Goal: Information Seeking & Learning: Learn about a topic

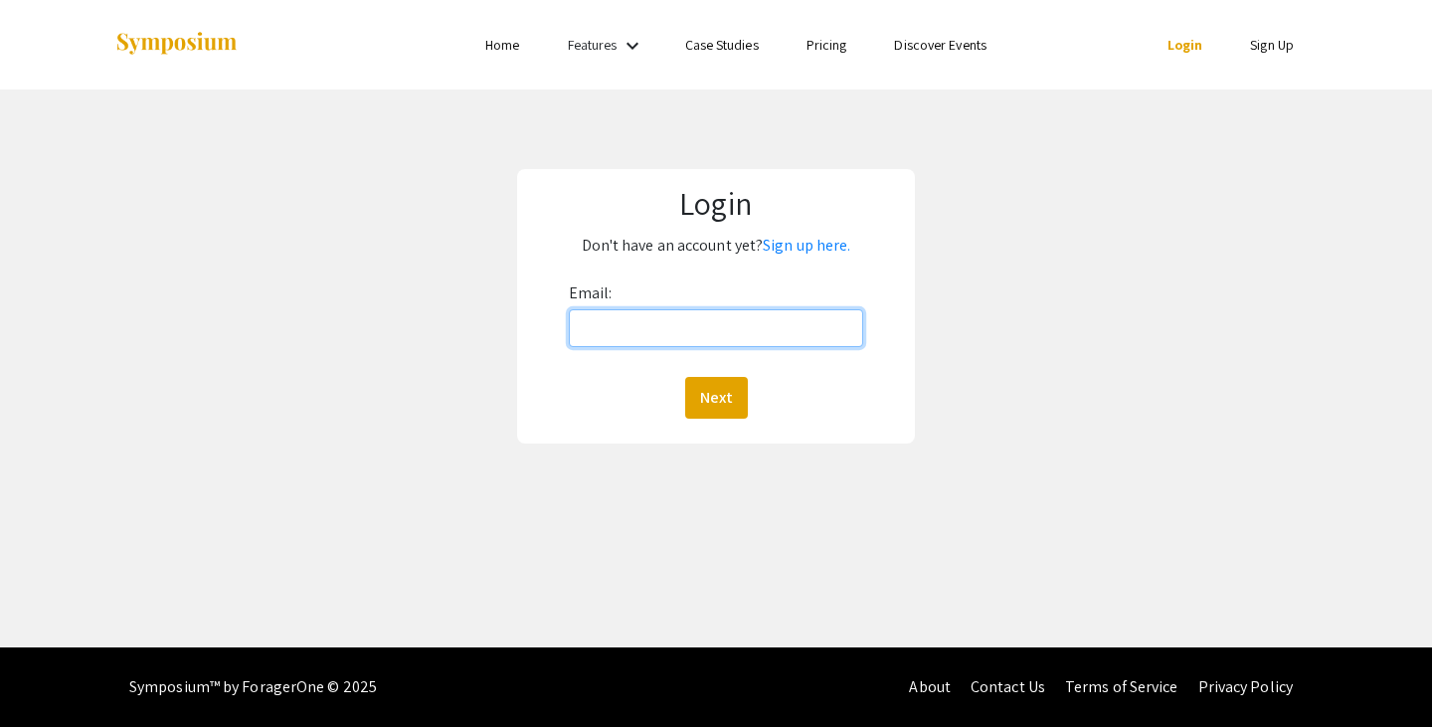
click at [611, 324] on input "Email:" at bounding box center [716, 328] width 295 height 38
type input "rehfelda@oregonstate.edu"
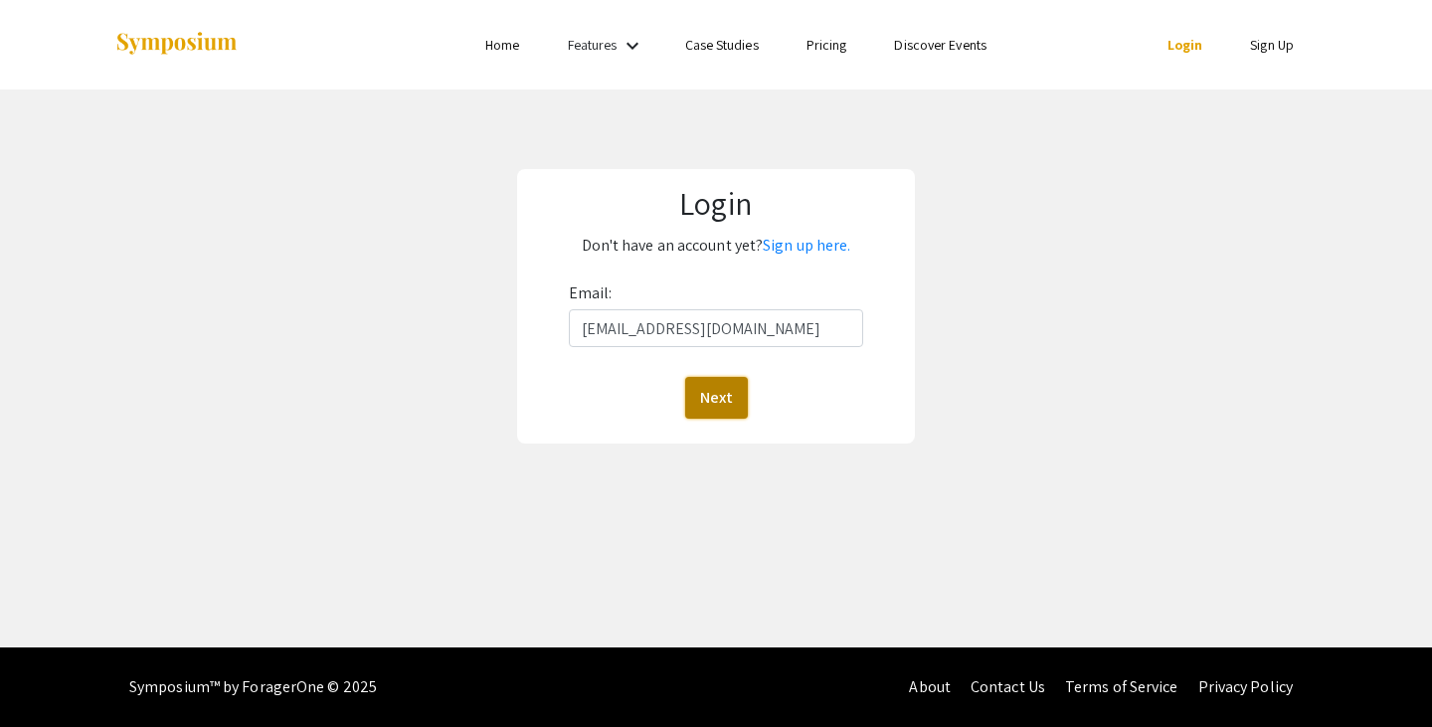
click at [730, 392] on button "Next" at bounding box center [716, 398] width 63 height 42
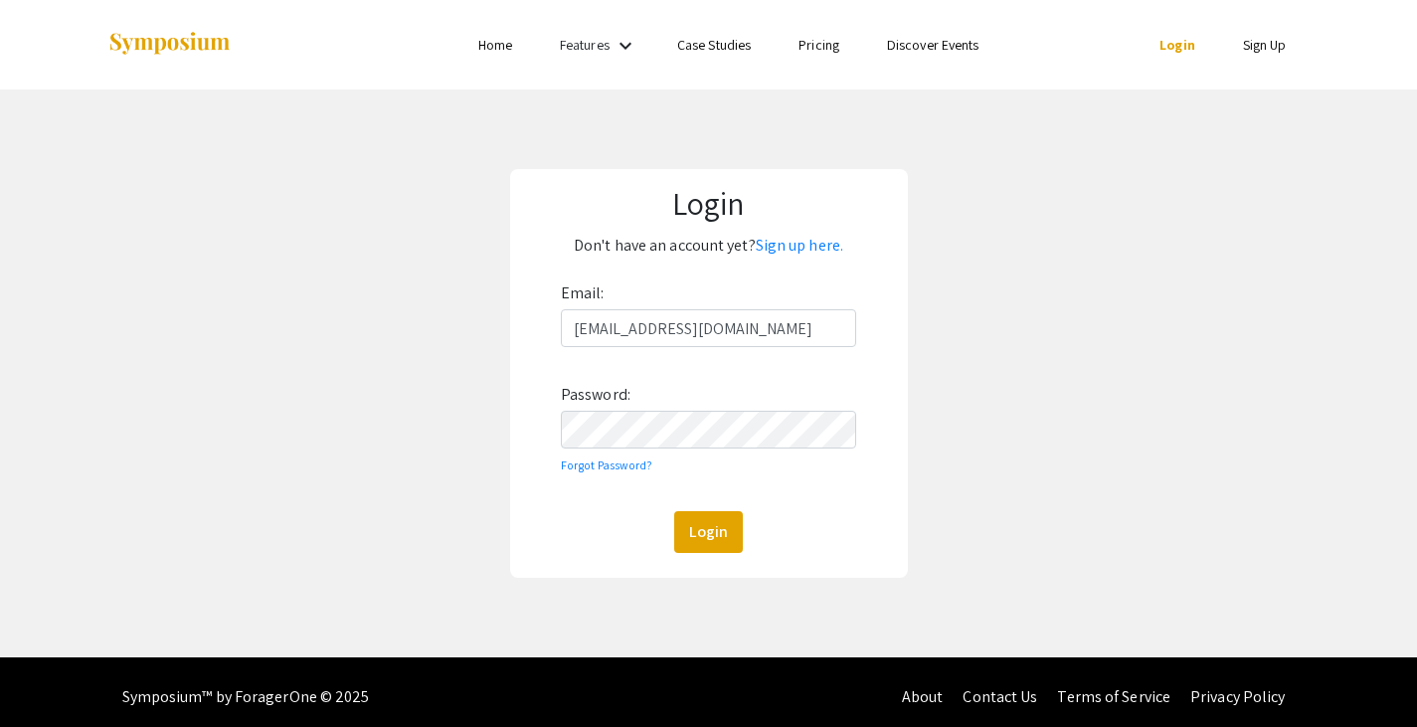
click at [561, 411] on protonpass-control-a3c7 at bounding box center [561, 411] width 0 height 0
click at [719, 536] on button "Login" at bounding box center [708, 532] width 69 height 42
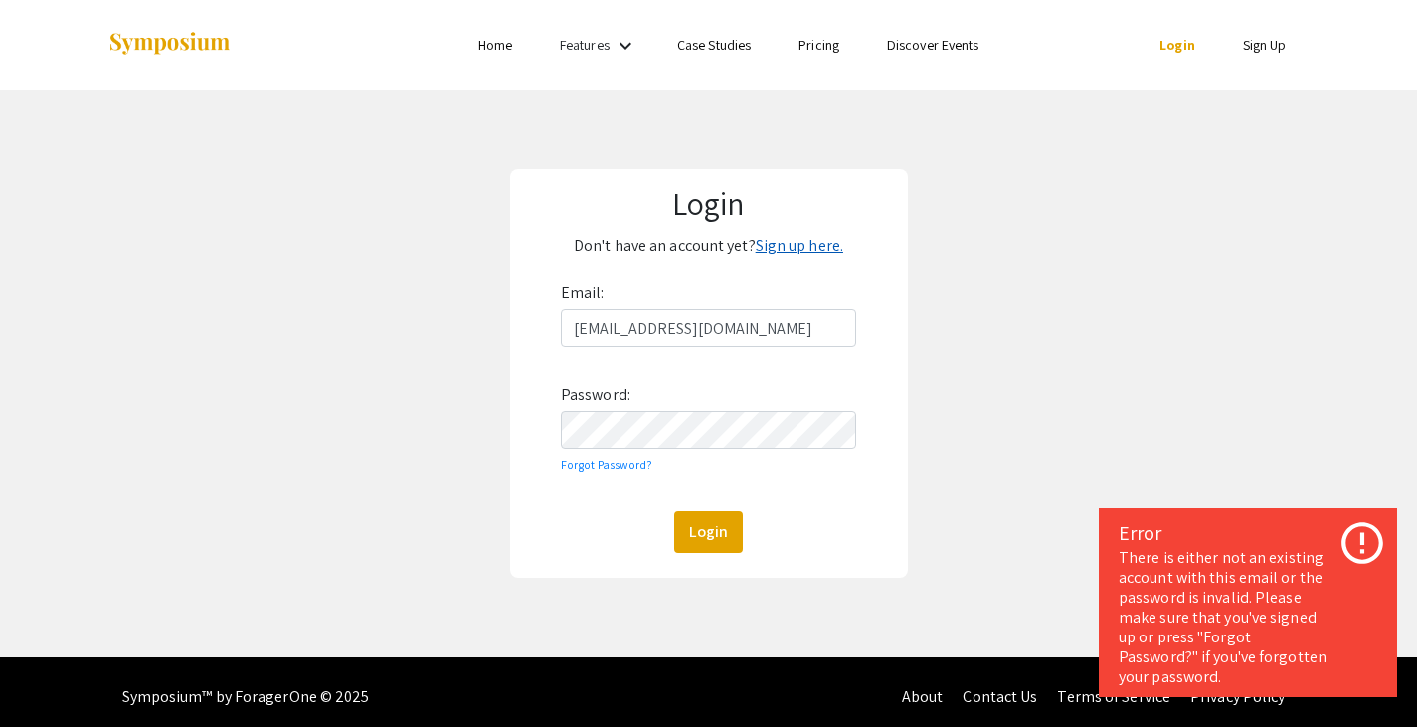
click at [815, 242] on link "Sign up here." at bounding box center [799, 245] width 87 height 21
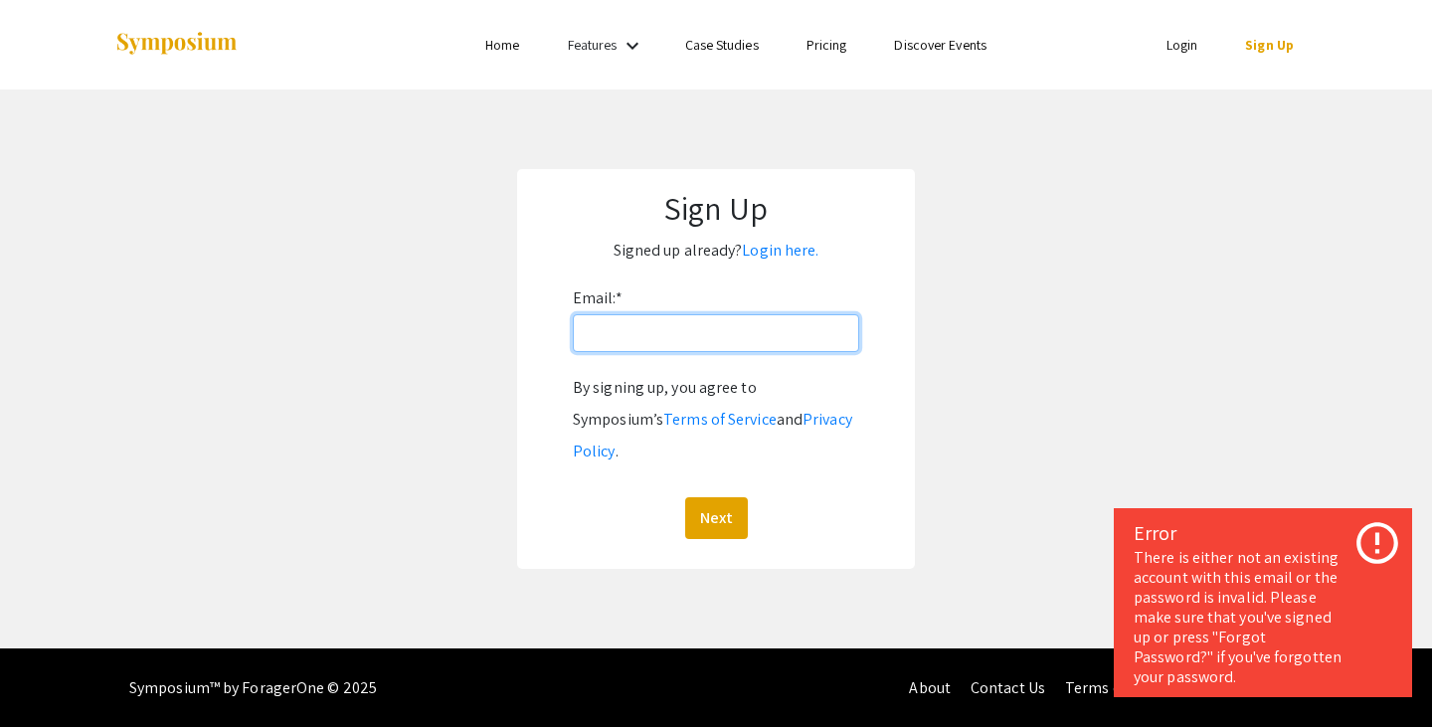
click at [696, 346] on input "Email: *" at bounding box center [716, 333] width 286 height 38
type input "rehfelda@oregonstate.edu"
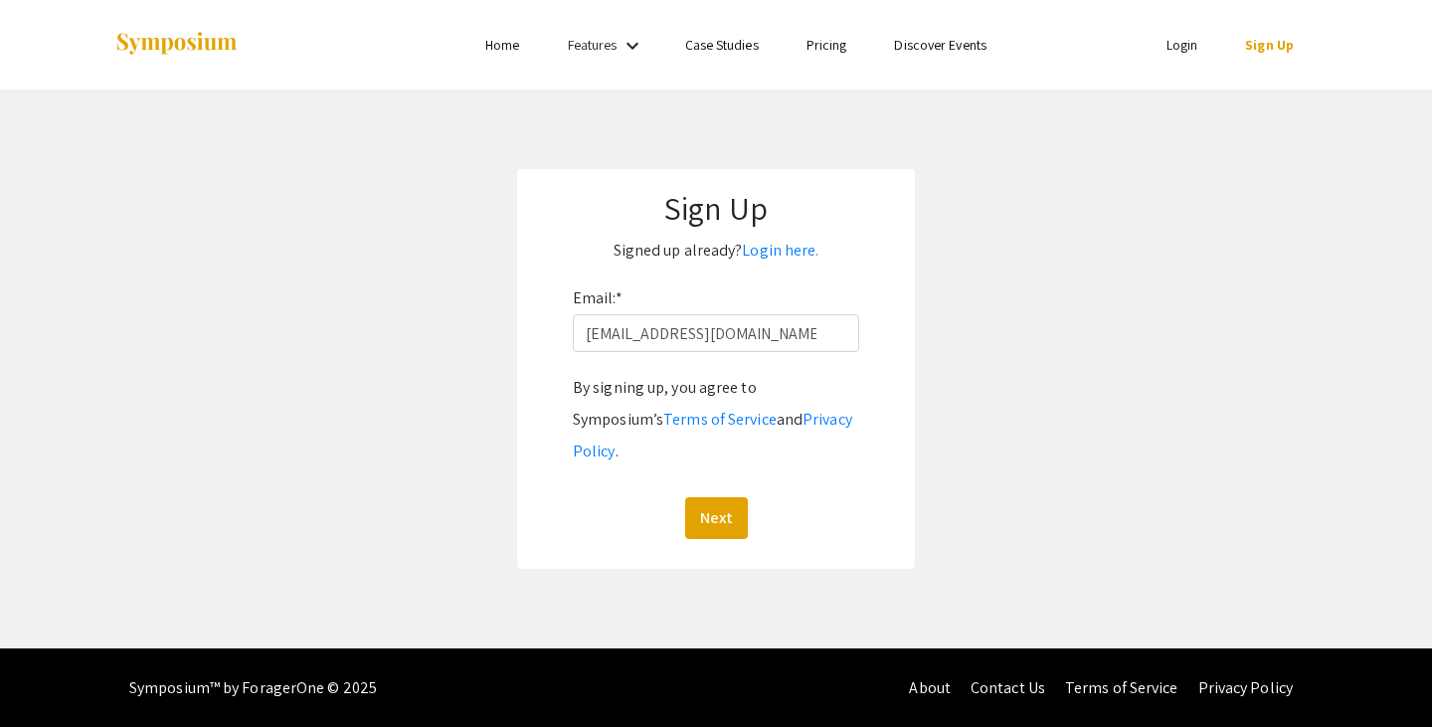
click at [894, 352] on form "Email: * rehfelda@oregonstate.edu By signing up, you agree to Symposium’s Terms…" at bounding box center [716, 410] width 358 height 256
click at [727, 497] on button "Next" at bounding box center [716, 518] width 63 height 42
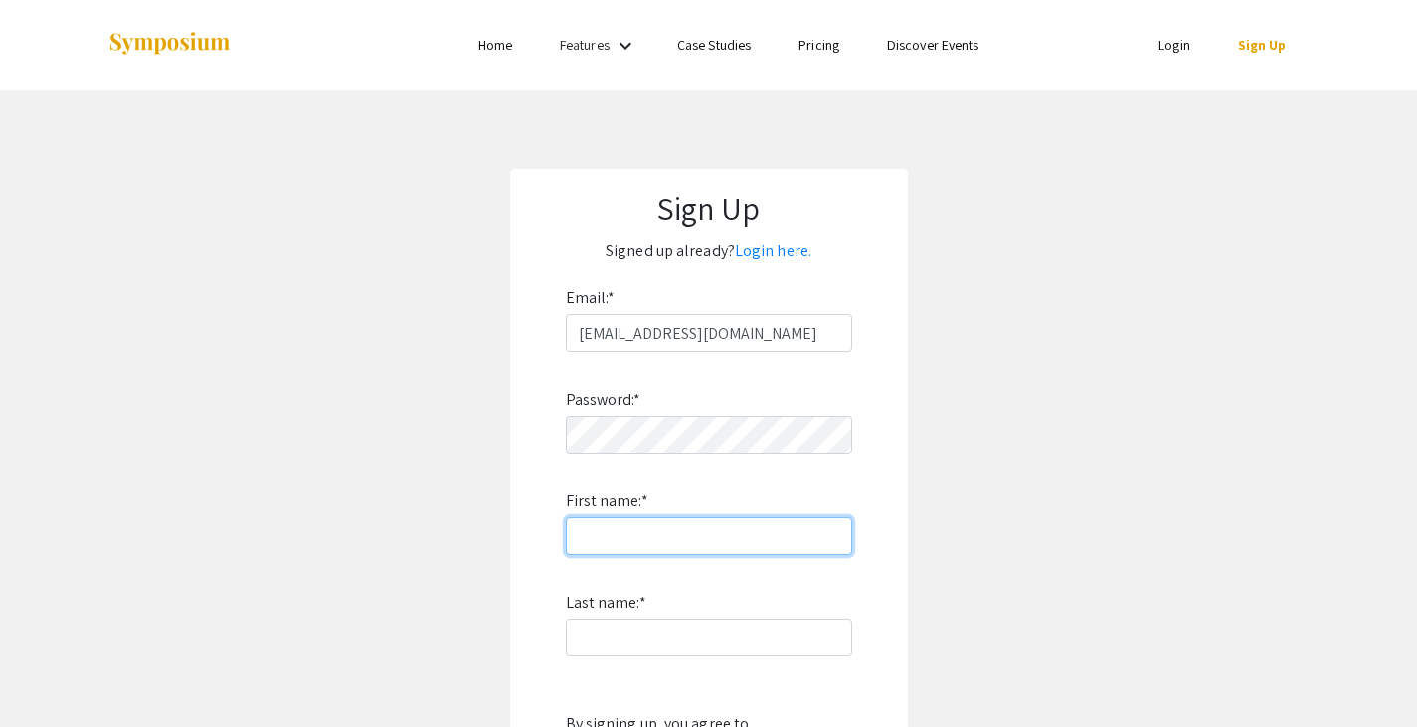
click at [720, 537] on input "First name: *" at bounding box center [709, 536] width 286 height 38
type input "Alex"
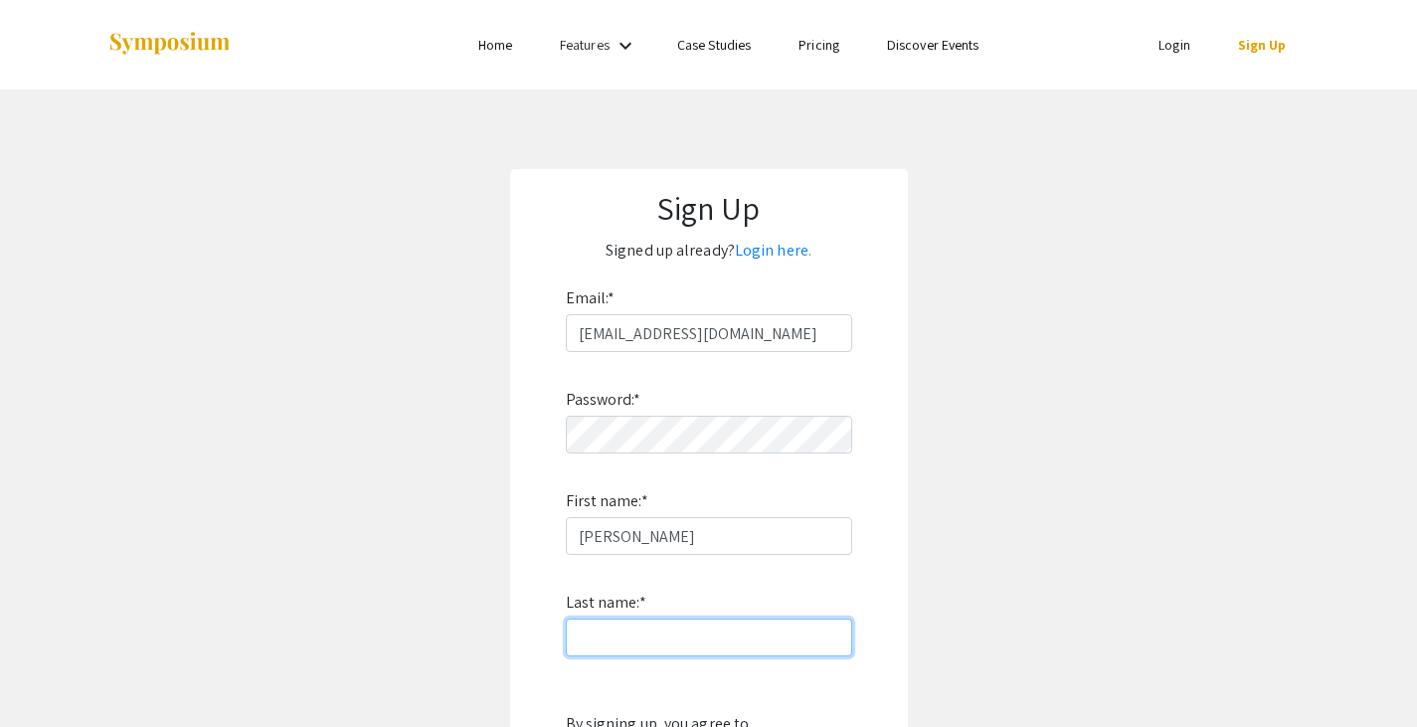
click at [603, 639] on input "Last name: *" at bounding box center [709, 637] width 286 height 38
type input "Rehfeldt"
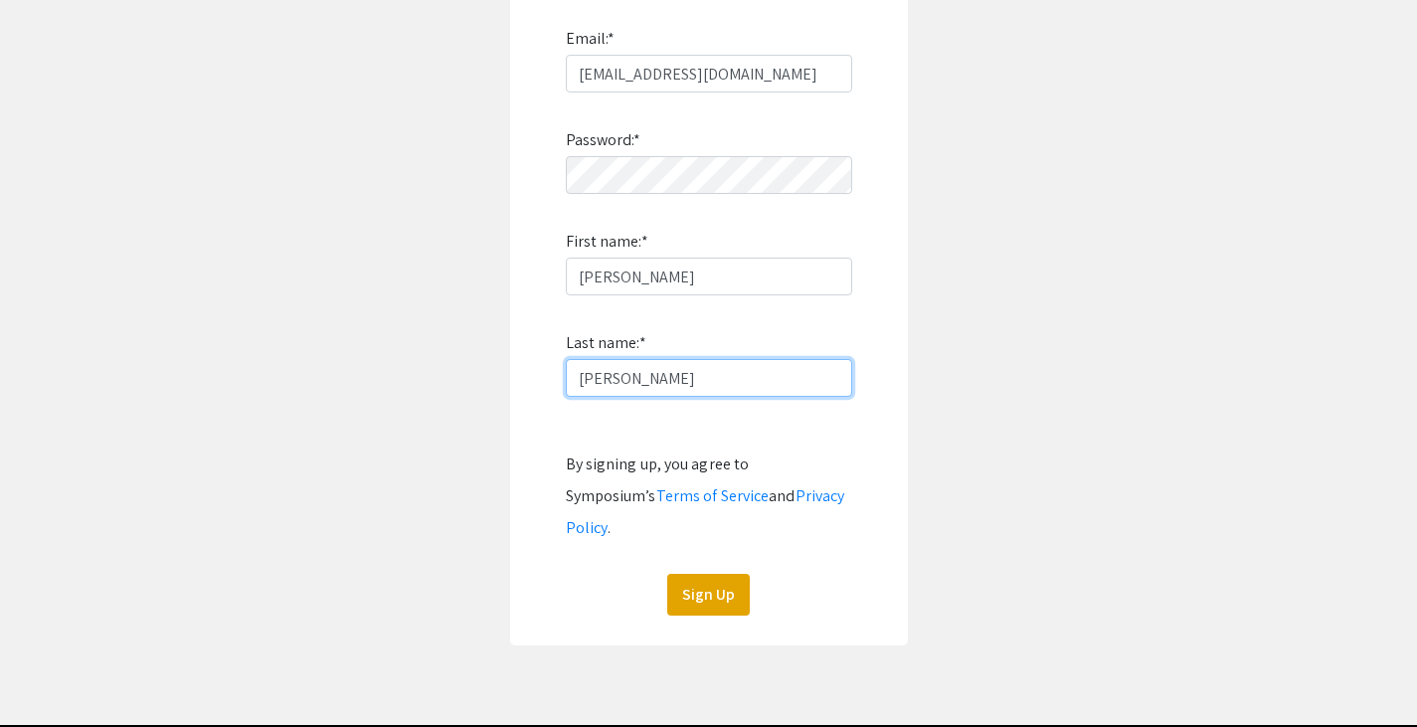
scroll to position [305, 0]
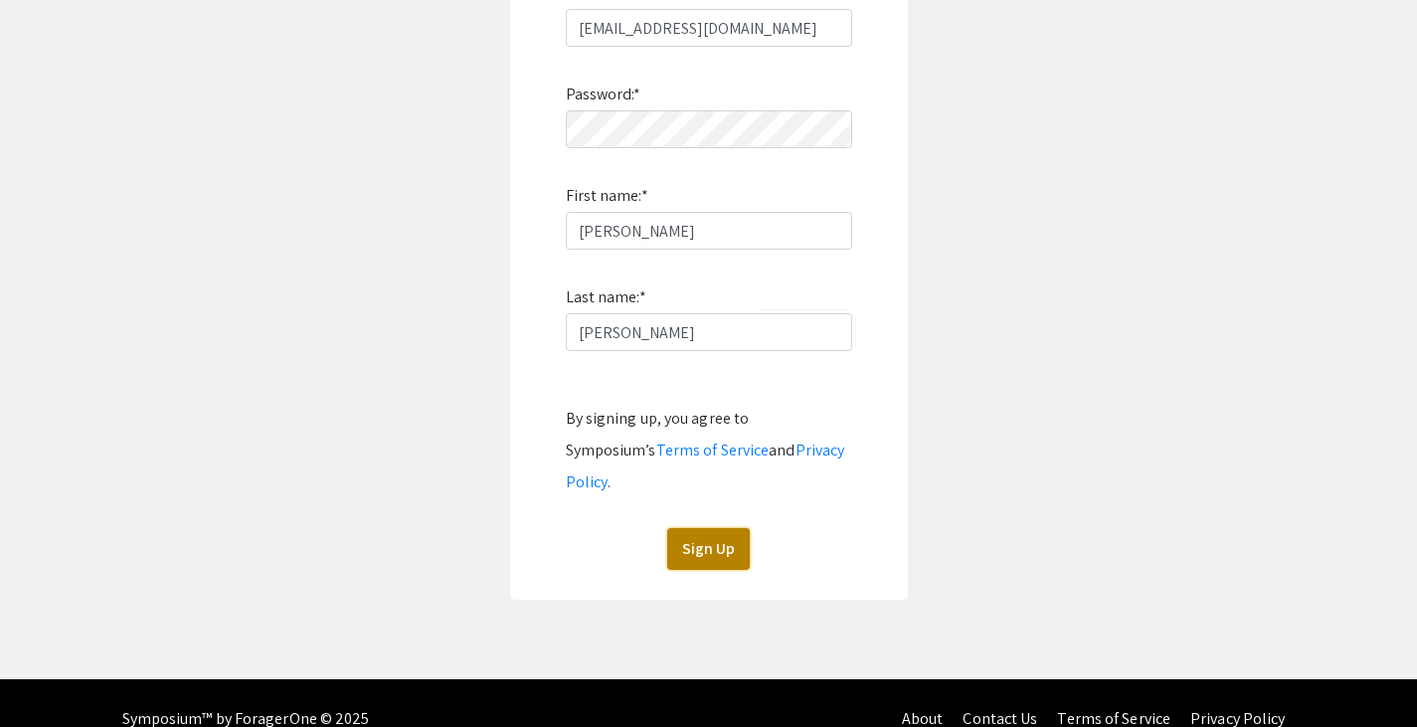
click at [713, 528] on button "Sign Up" at bounding box center [708, 549] width 83 height 42
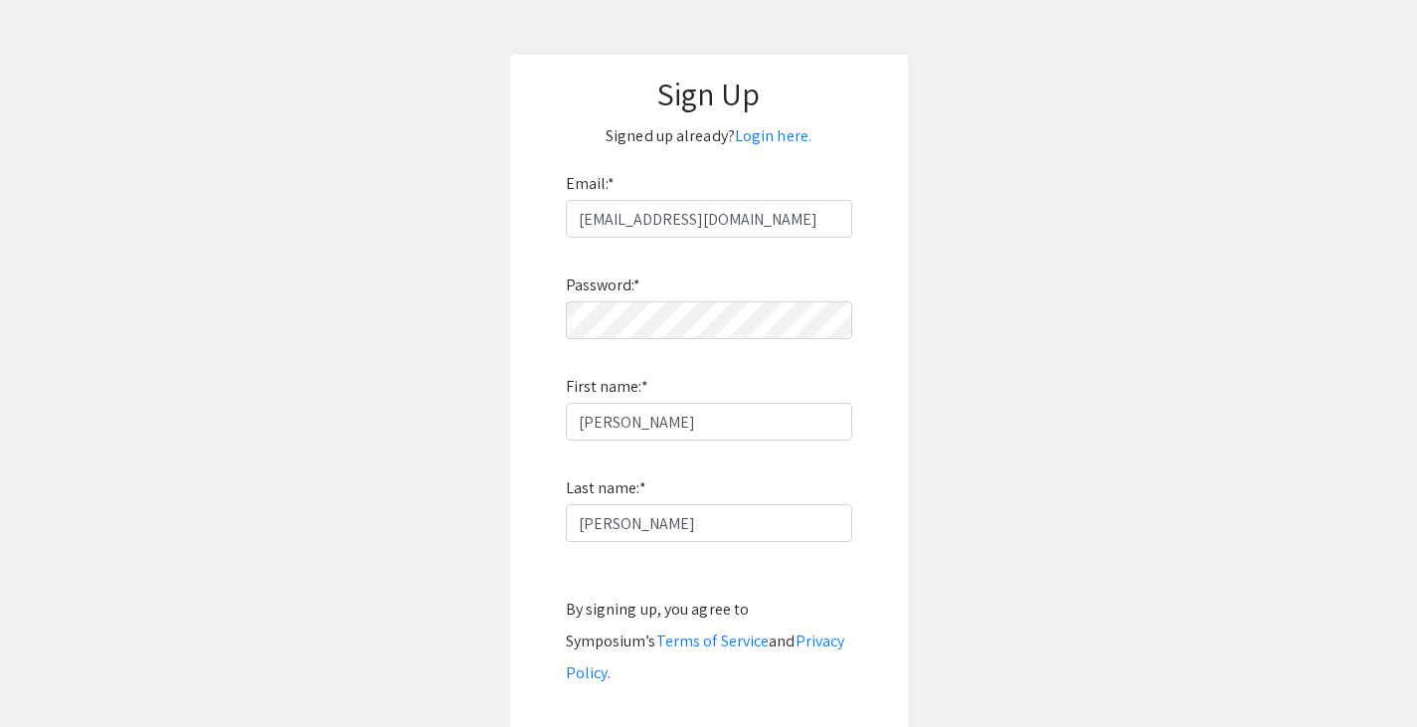
scroll to position [19, 0]
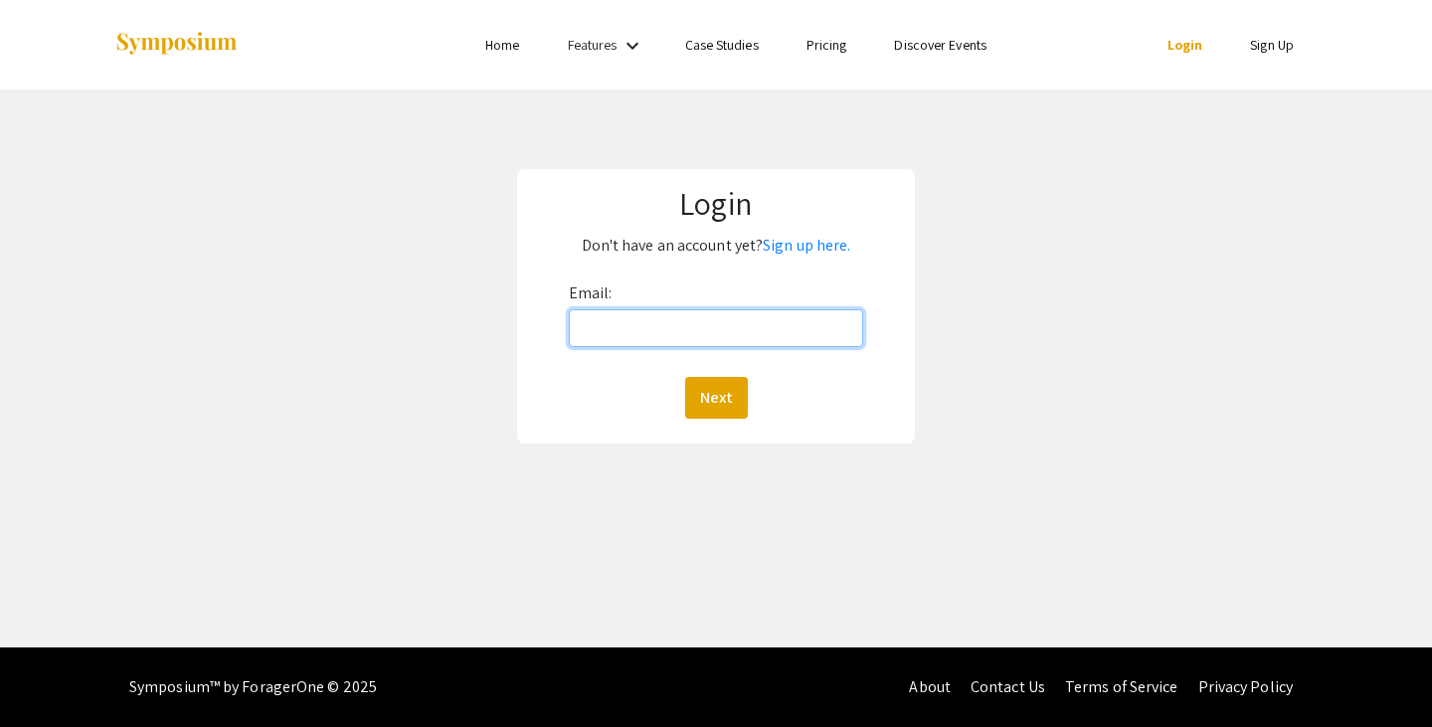
click at [702, 329] on input "Email:" at bounding box center [716, 328] width 295 height 38
type input "rehfelda@oregonstate.edu"
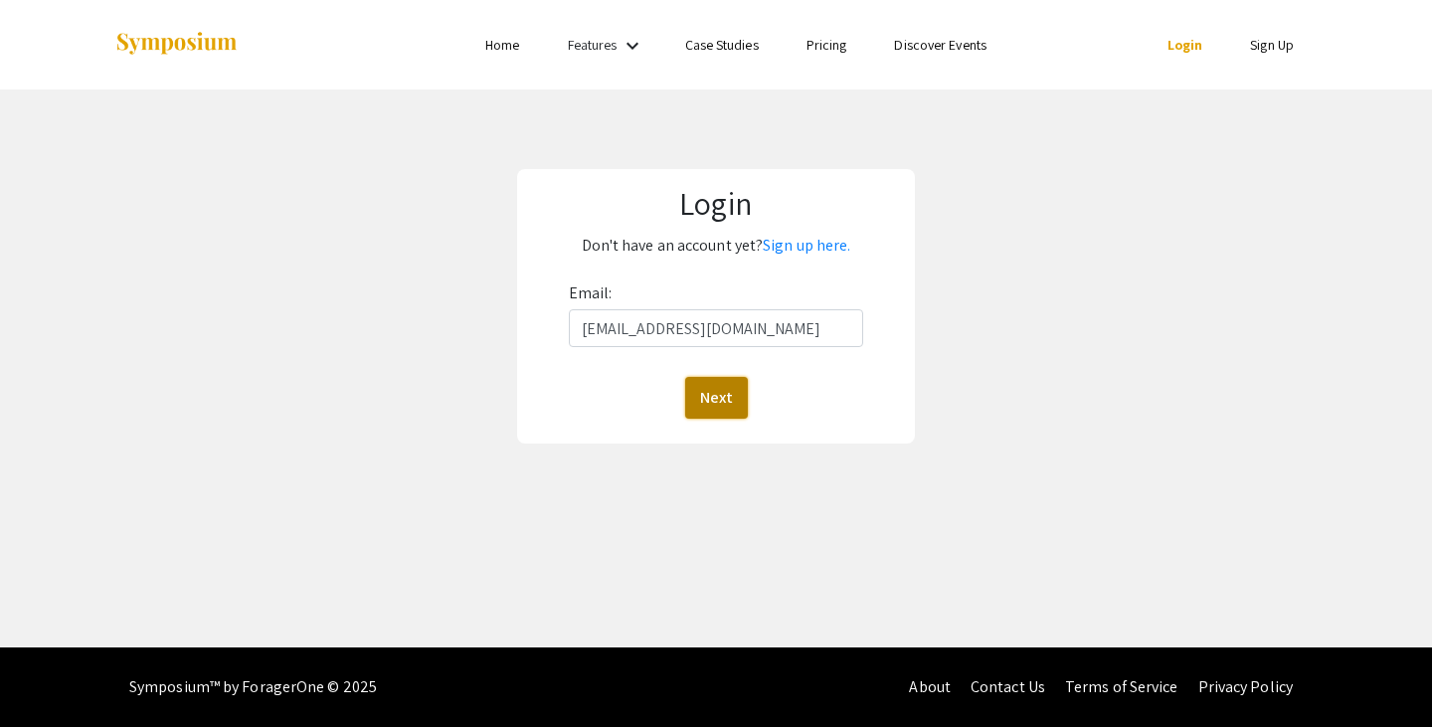
click at [716, 396] on button "Next" at bounding box center [716, 398] width 63 height 42
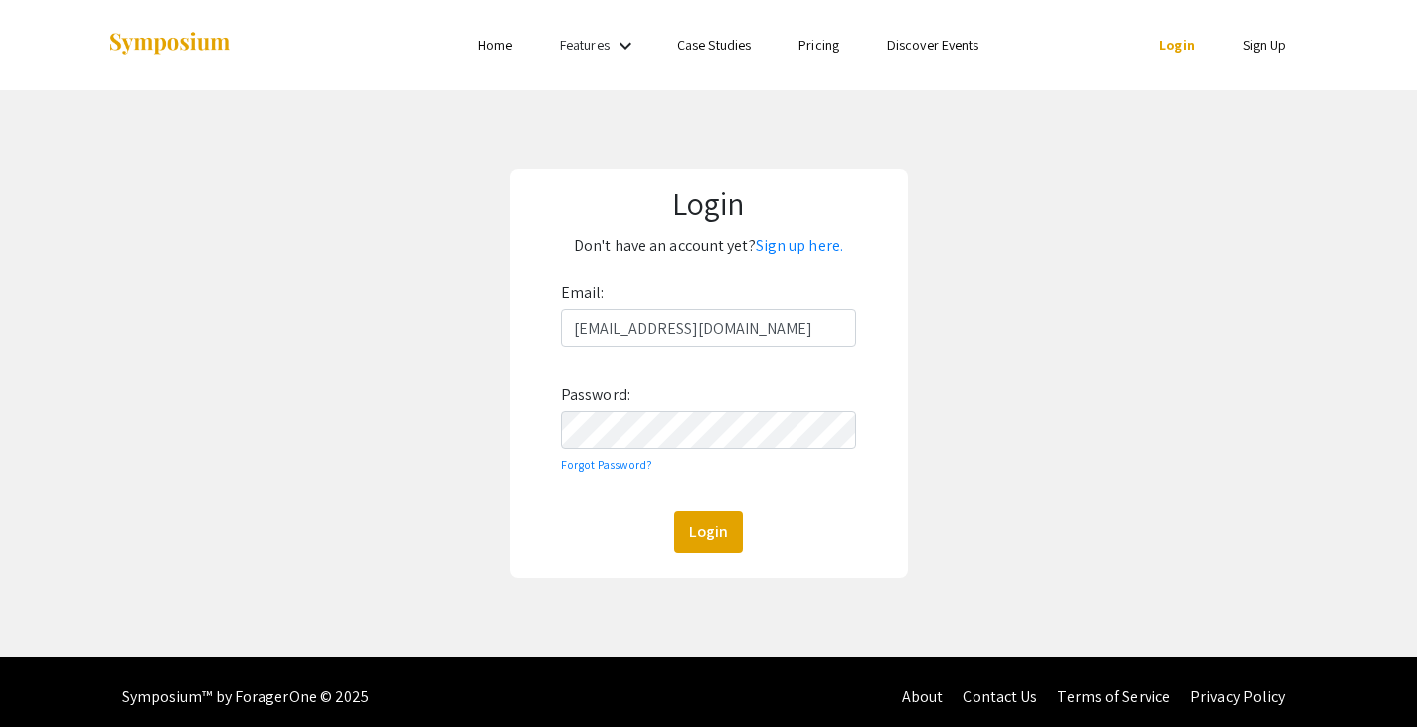
click at [711, 449] on div "Email: rehfelda@oregonstate.edu Password: Forgot Password? Login" at bounding box center [708, 414] width 295 height 275
click at [712, 528] on button "Login" at bounding box center [708, 532] width 69 height 42
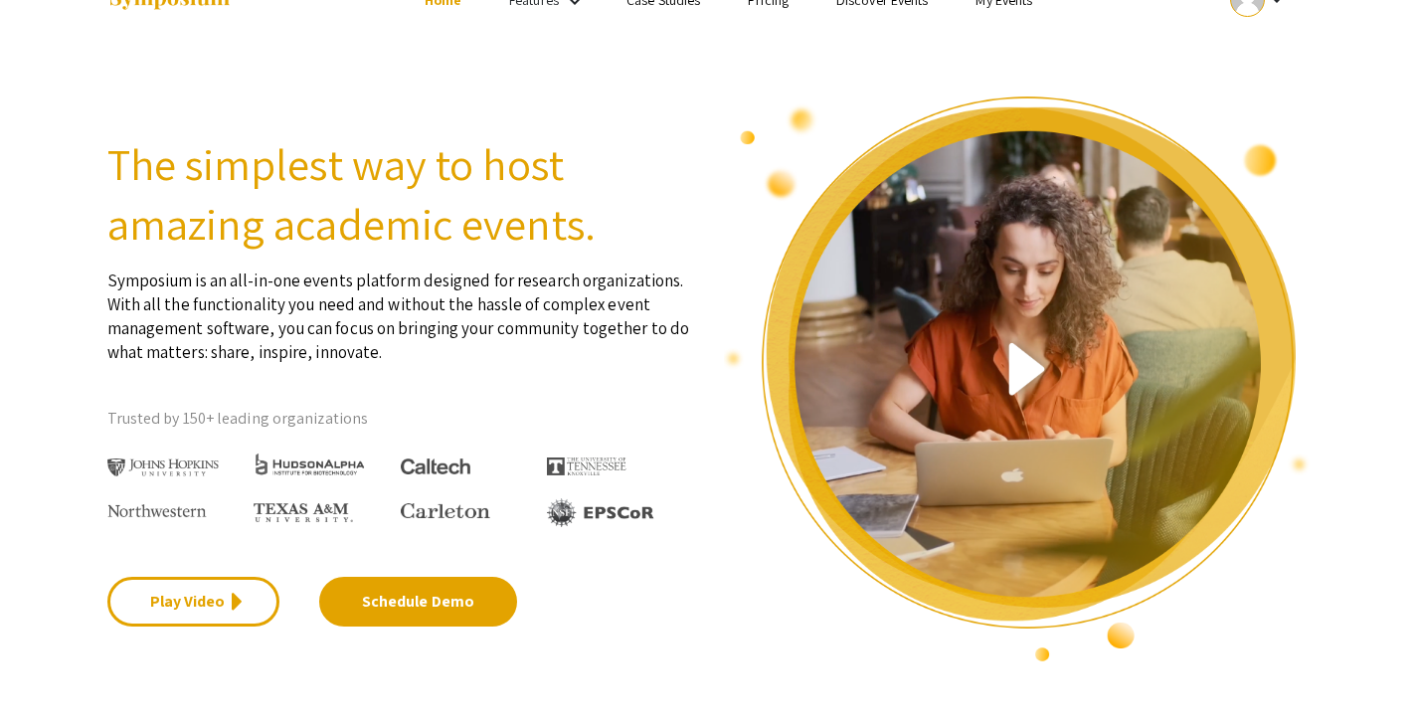
scroll to position [46, 0]
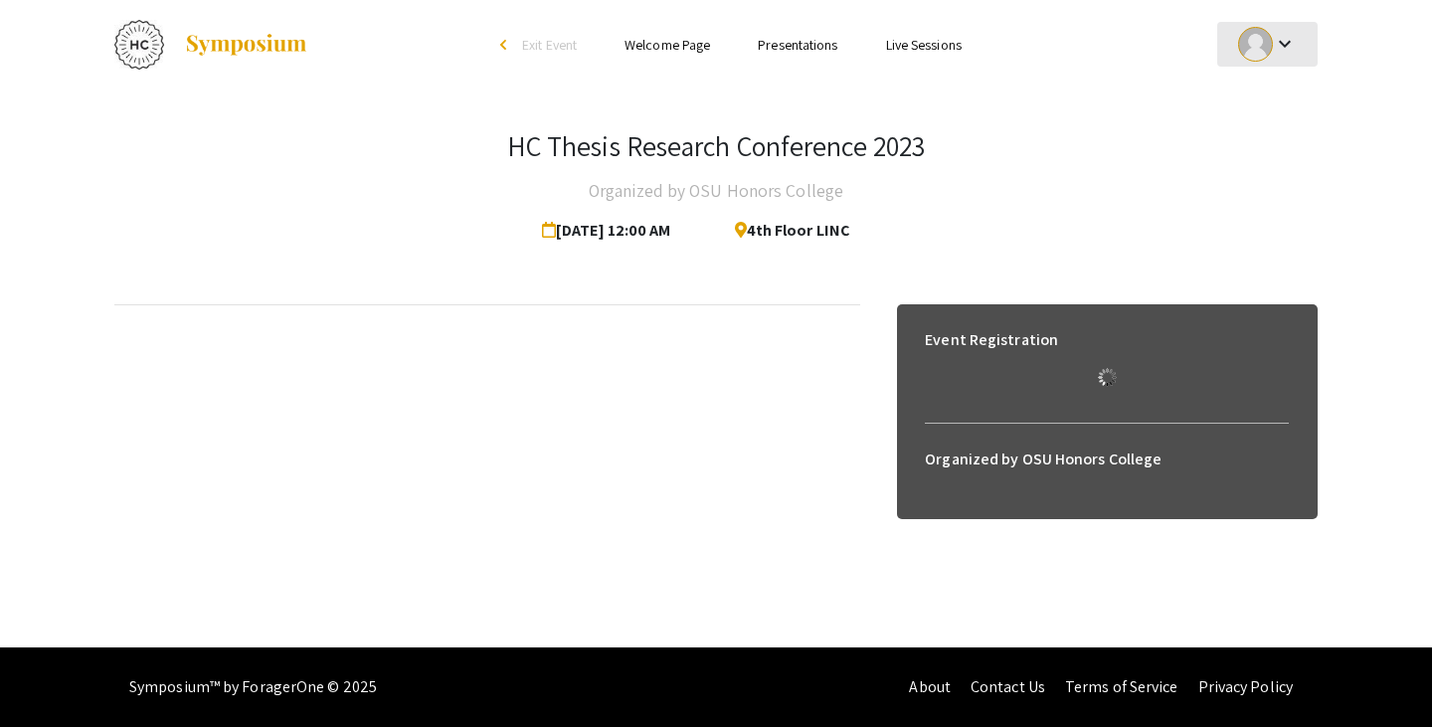
click at [1278, 45] on mat-icon "keyboard_arrow_down" at bounding box center [1284, 44] width 24 height 24
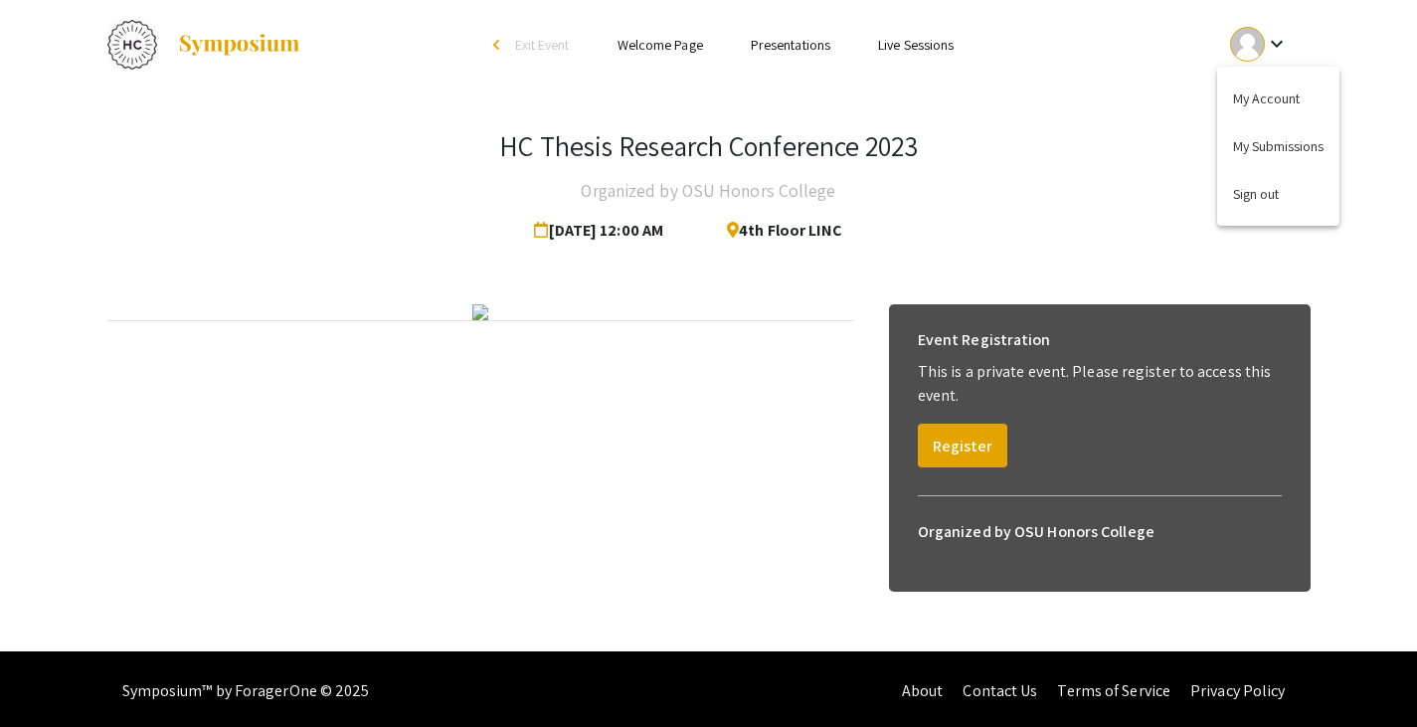
click at [1350, 40] on div at bounding box center [708, 363] width 1417 height 727
click at [946, 447] on button "Register" at bounding box center [962, 445] width 89 height 44
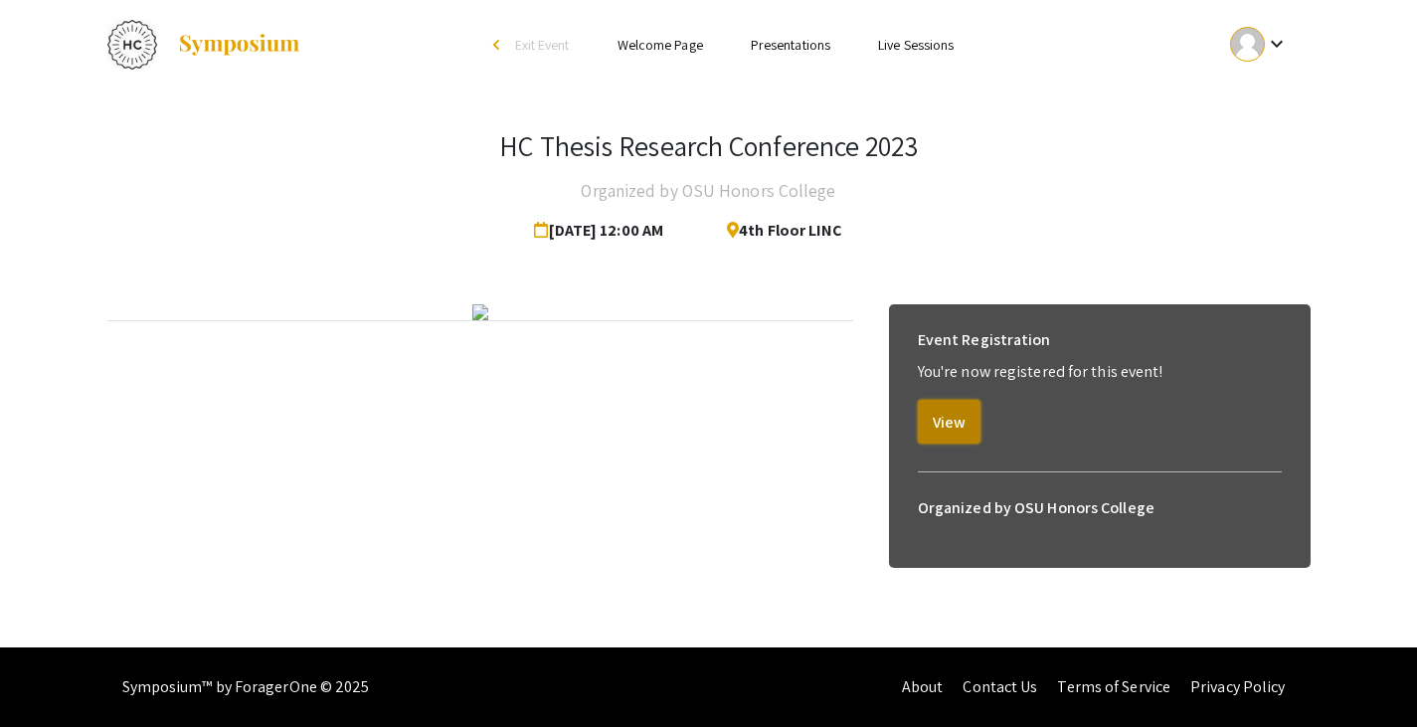
click at [964, 434] on button "View" at bounding box center [949, 422] width 63 height 44
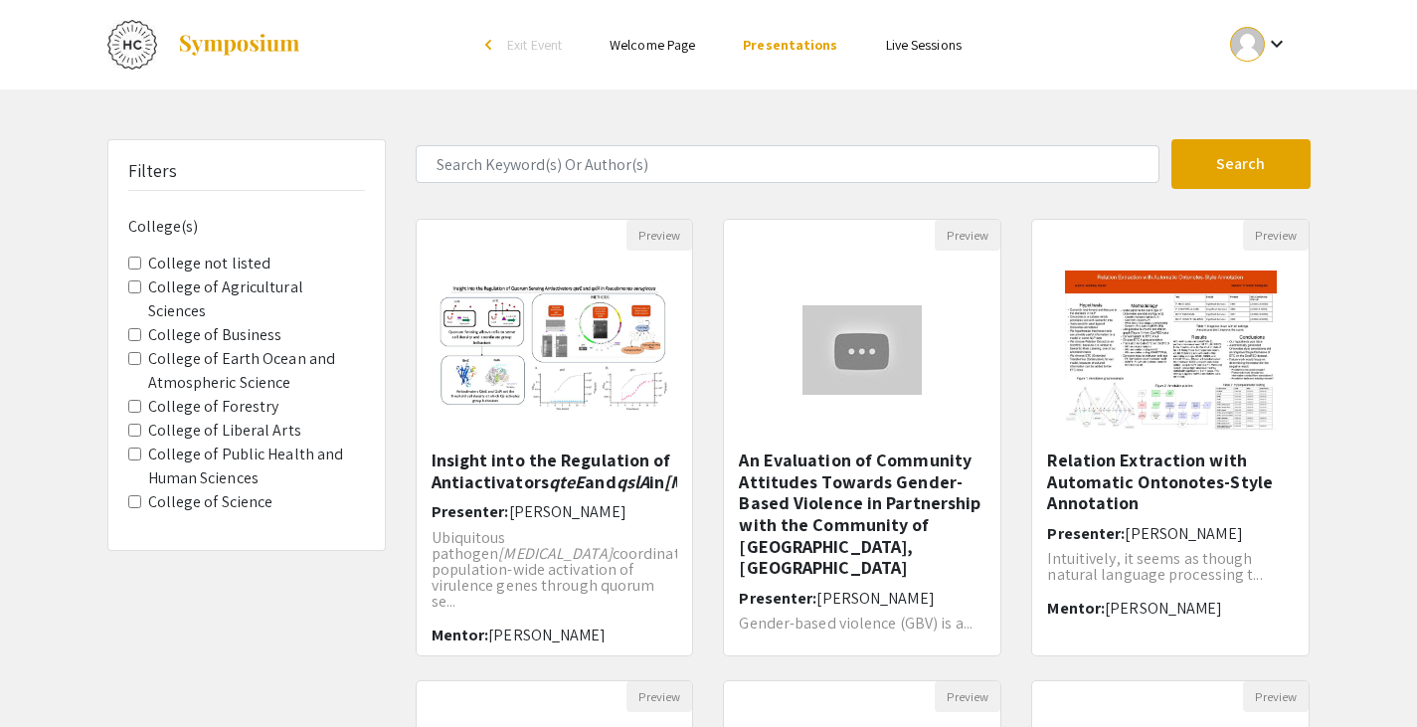
click at [226, 258] on label "College not listed" at bounding box center [209, 264] width 123 height 24
click at [141, 258] on listed "College not listed" at bounding box center [134, 262] width 13 height 13
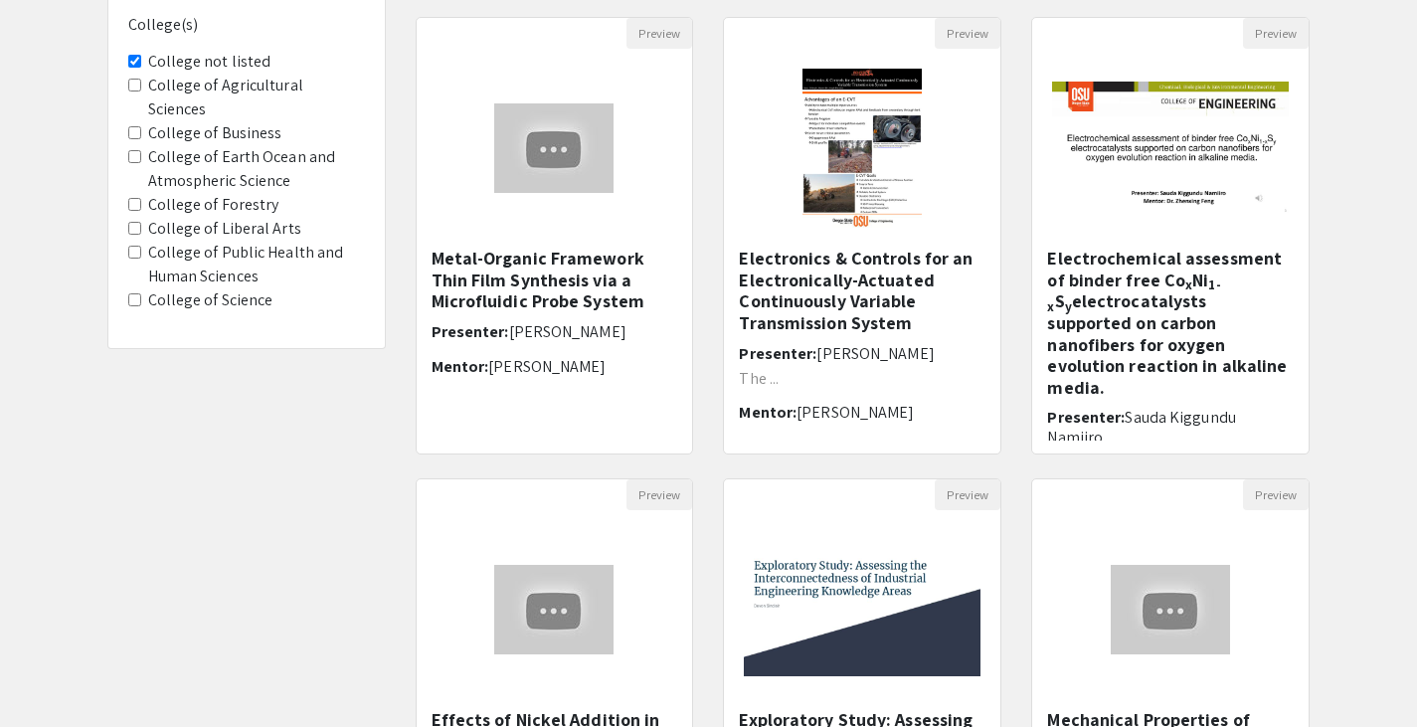
scroll to position [219, 0]
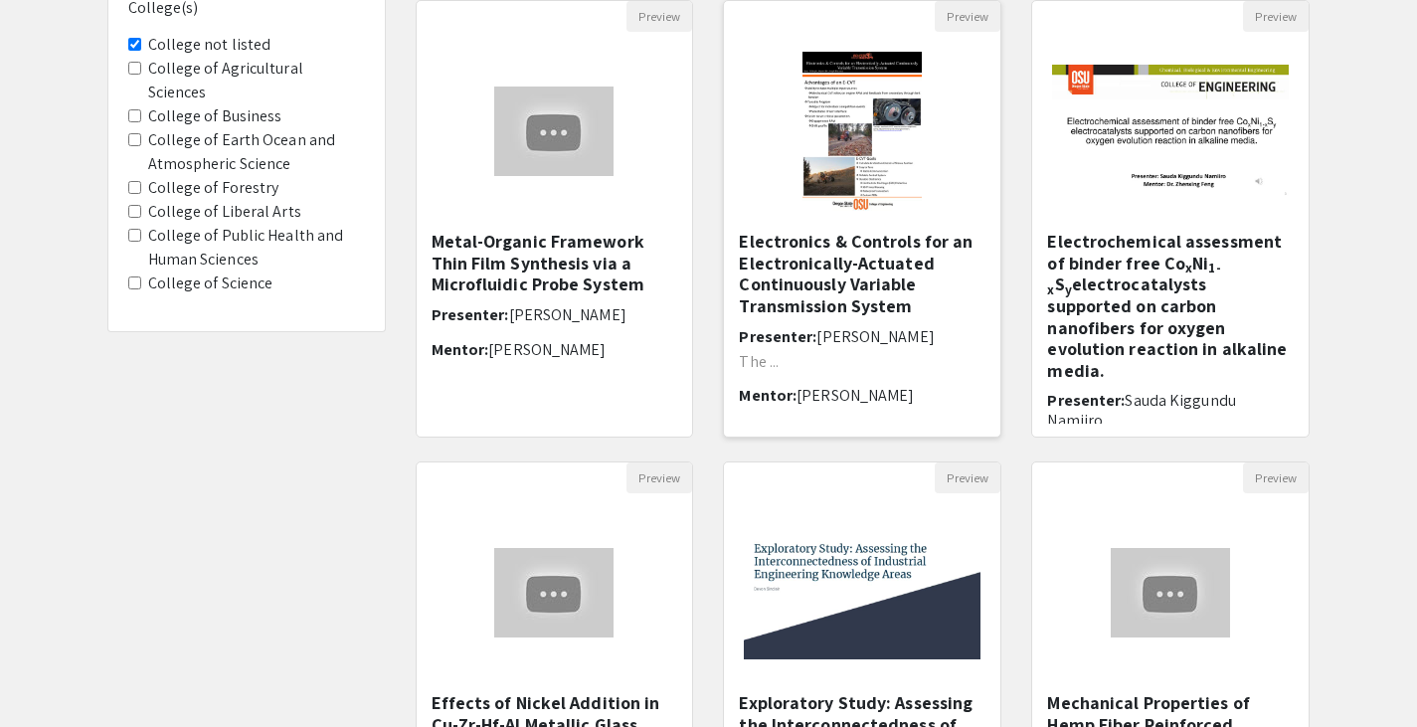
click at [848, 272] on h5 "Electronics & Controls for an Electronically-Actuated Continuously Variable Tra…" at bounding box center [862, 273] width 247 height 85
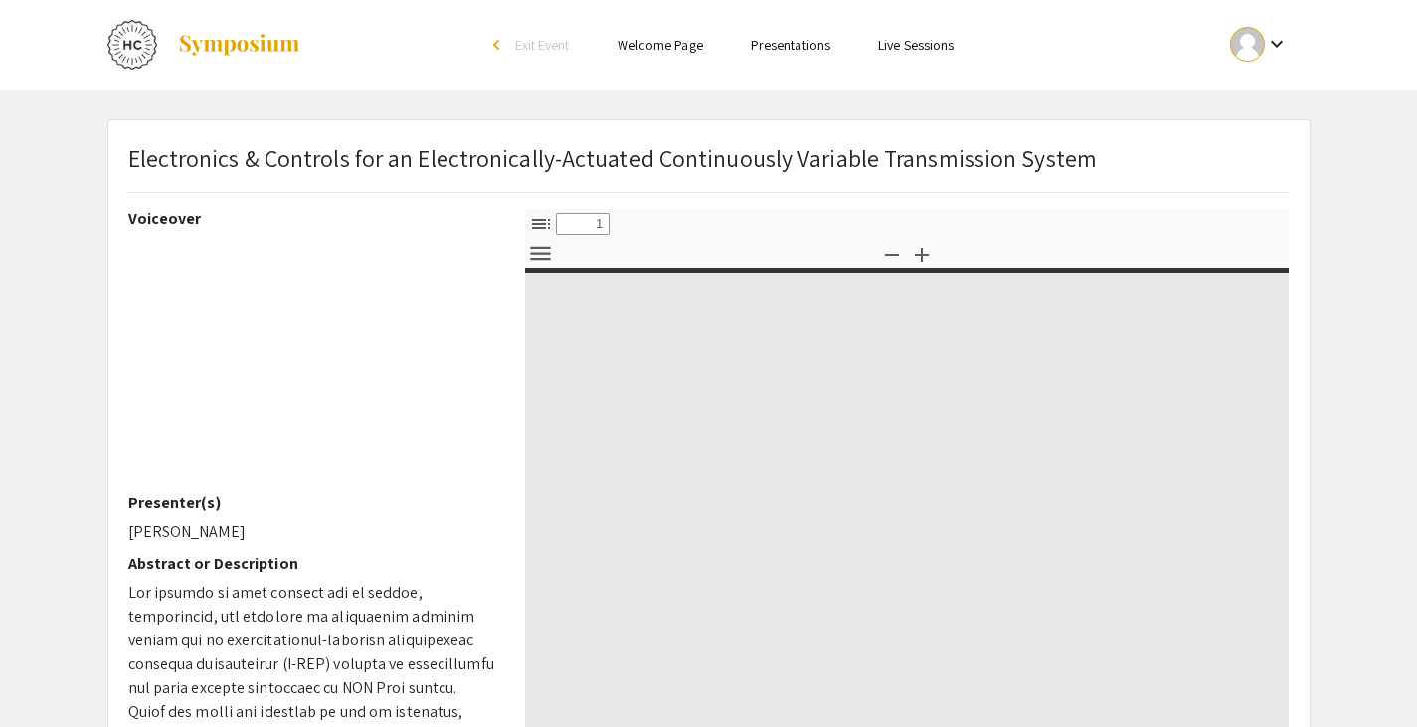
select select "custom"
type input "0"
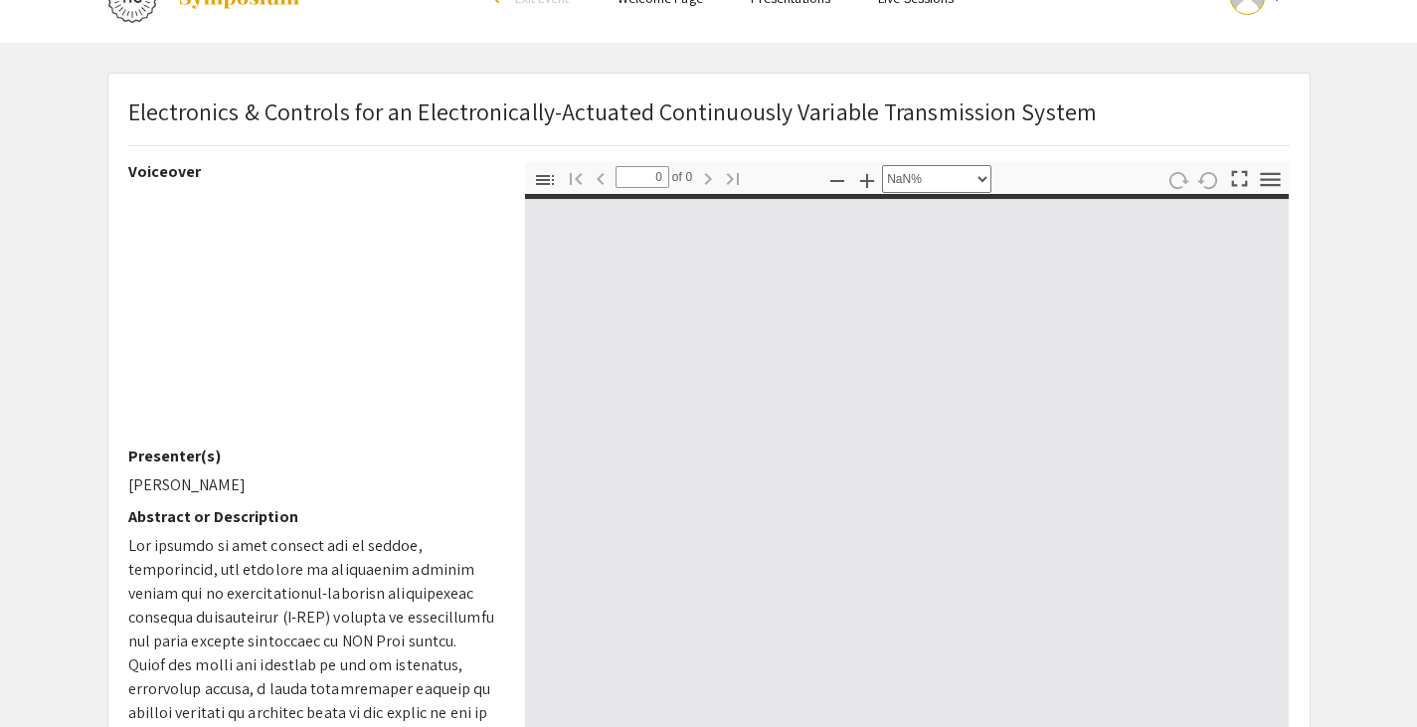
select select "auto"
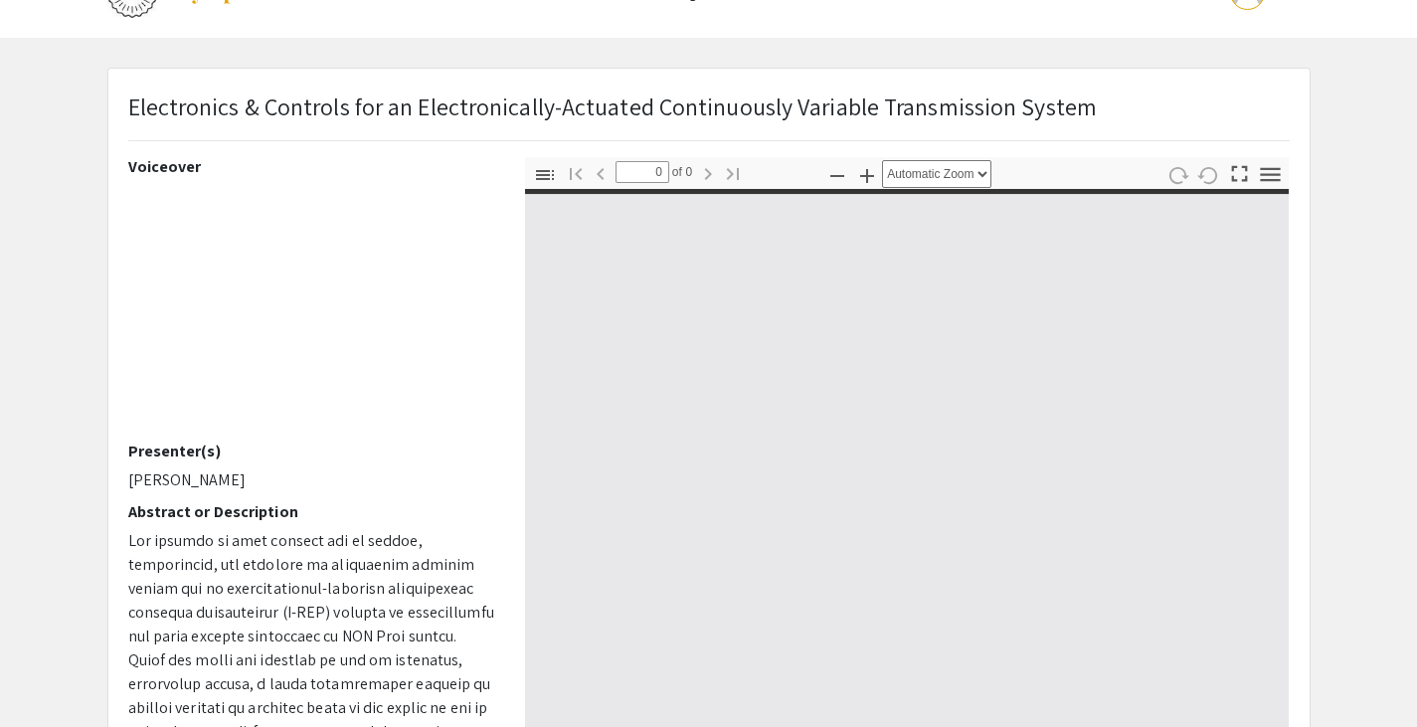
type input "1"
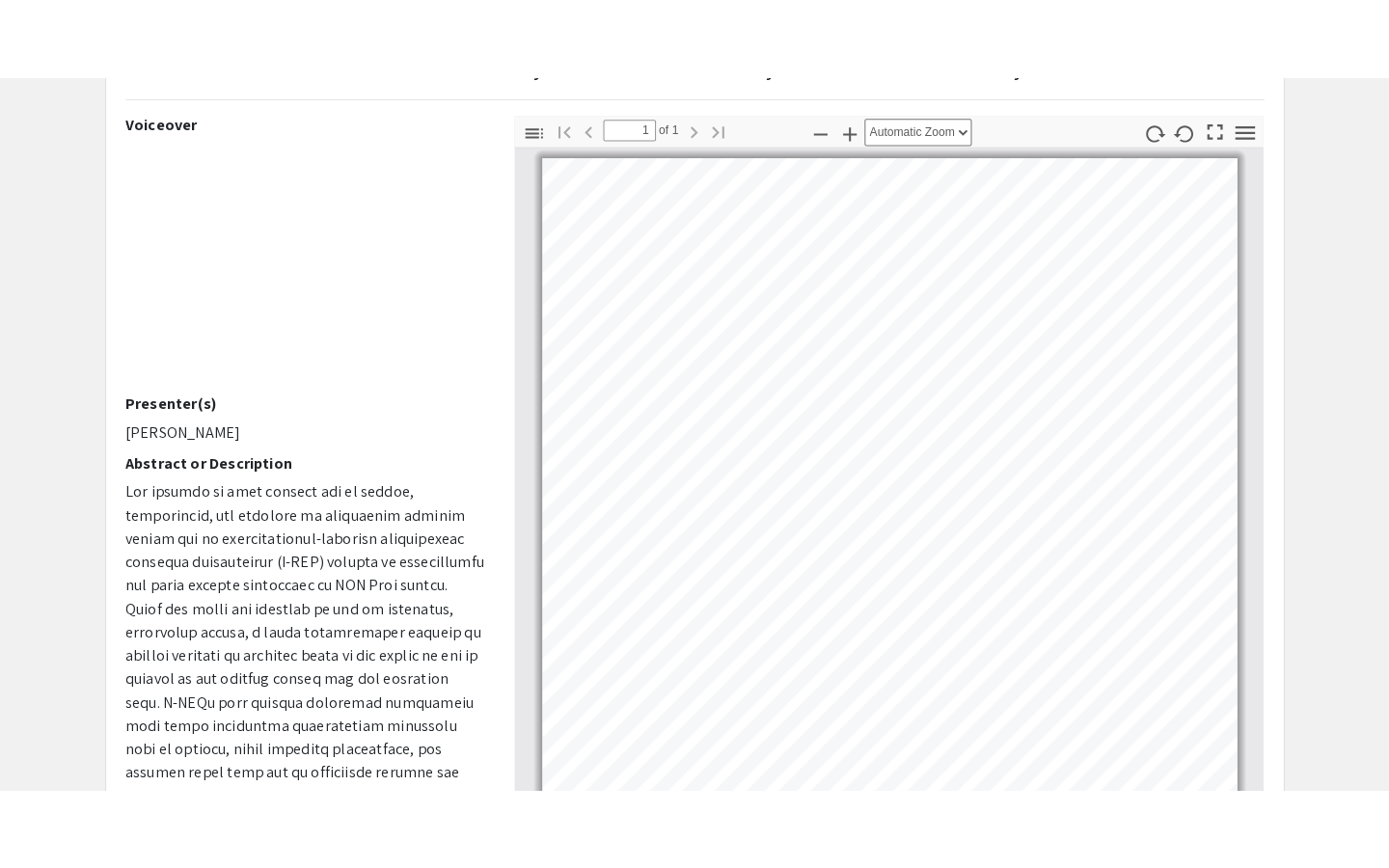
scroll to position [147, 0]
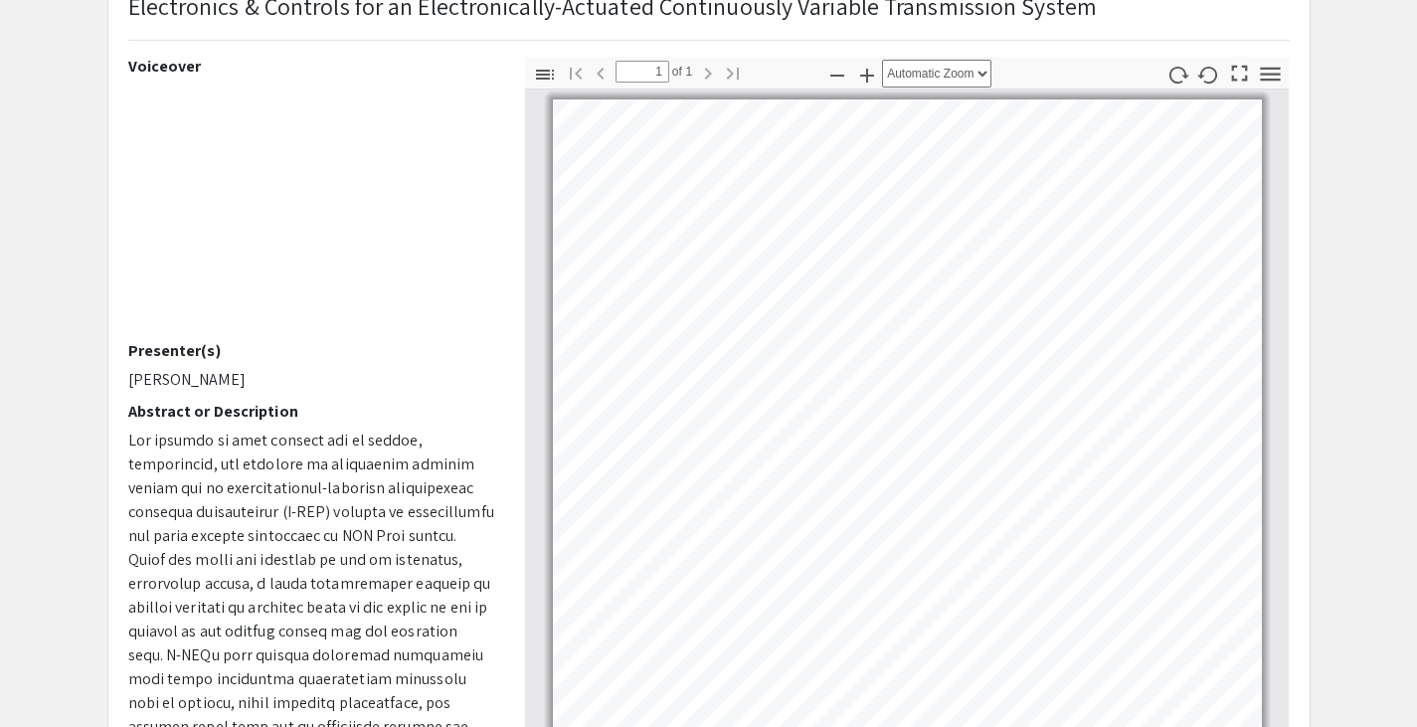
click at [1243, 87] on pdf-presentation-mode "Presentation Mode" at bounding box center [1238, 73] width 31 height 33
click at [1233, 64] on icon "button" at bounding box center [1239, 73] width 27 height 27
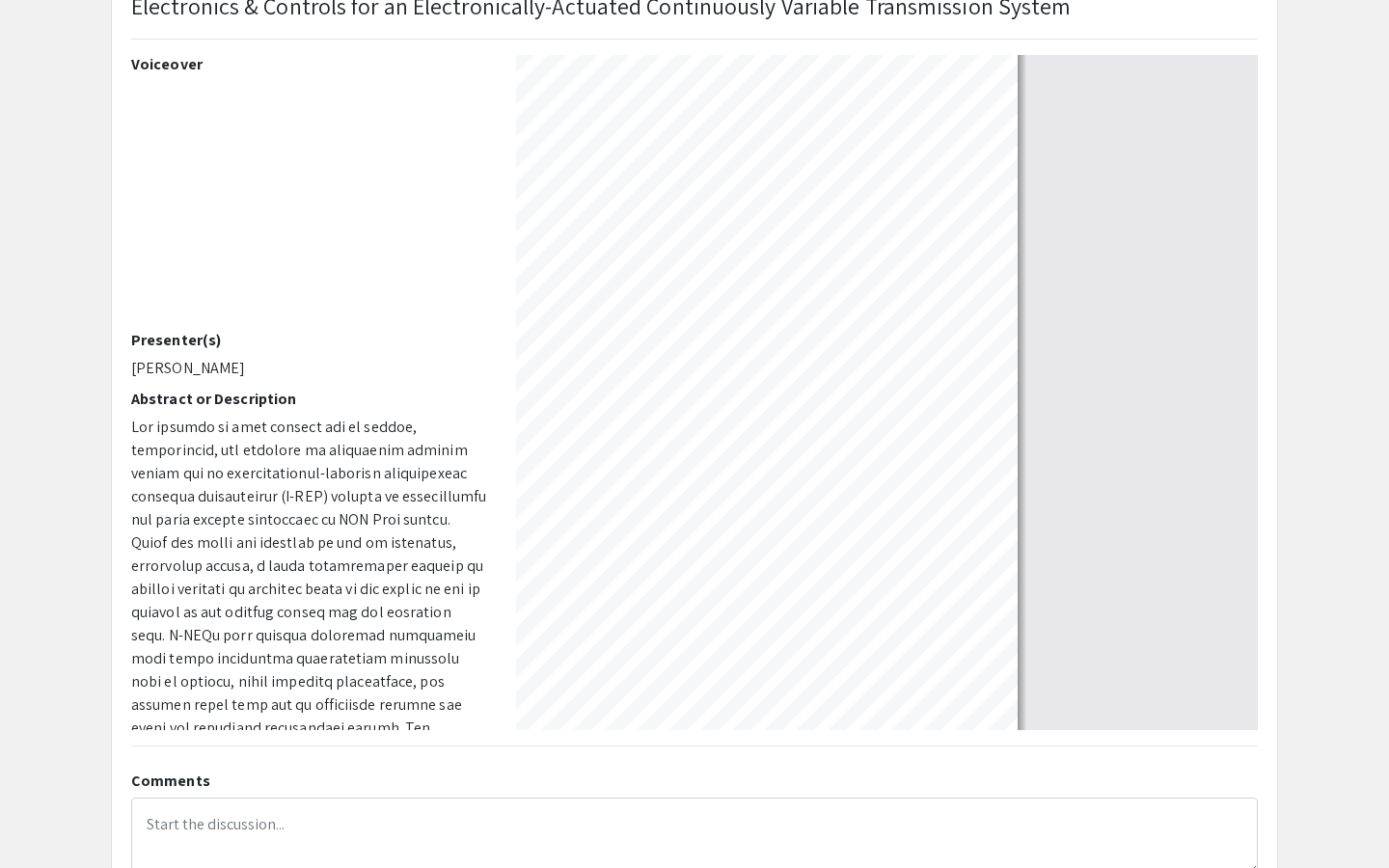
select select "auto"
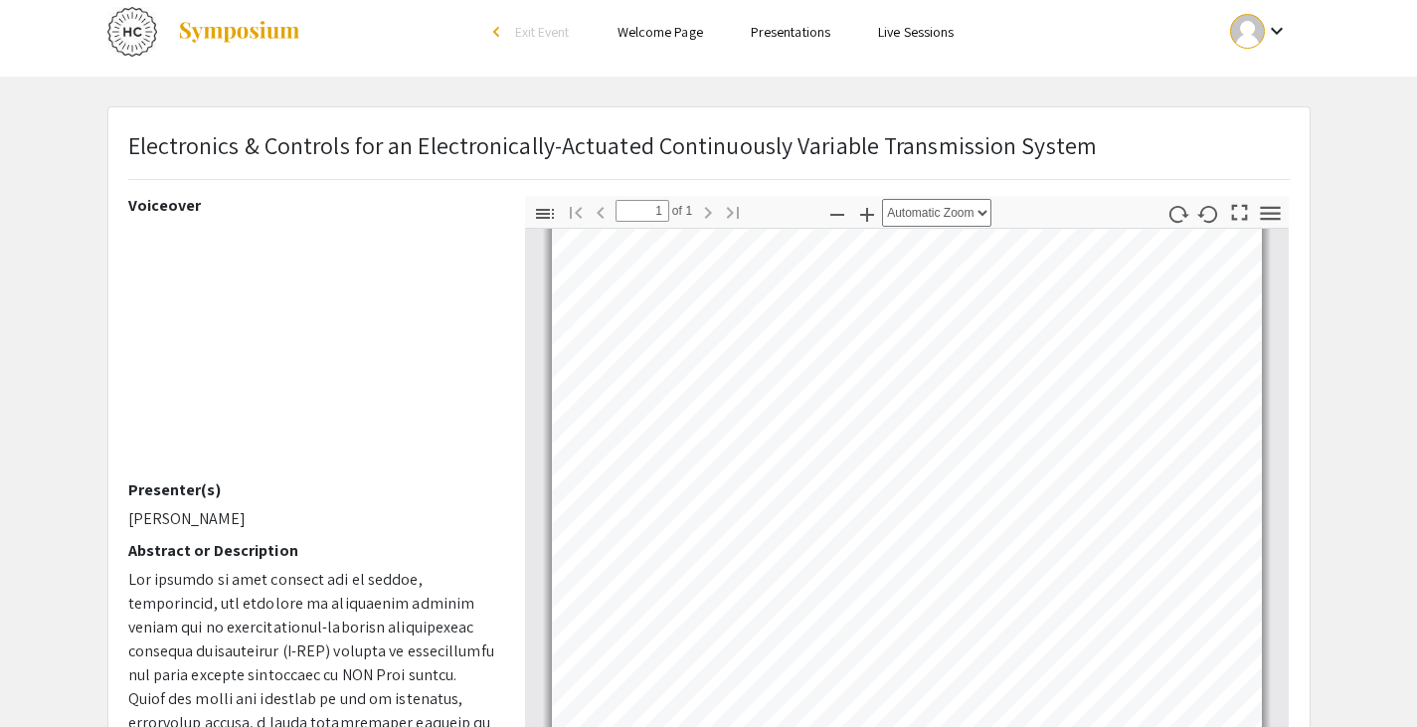
scroll to position [0, 0]
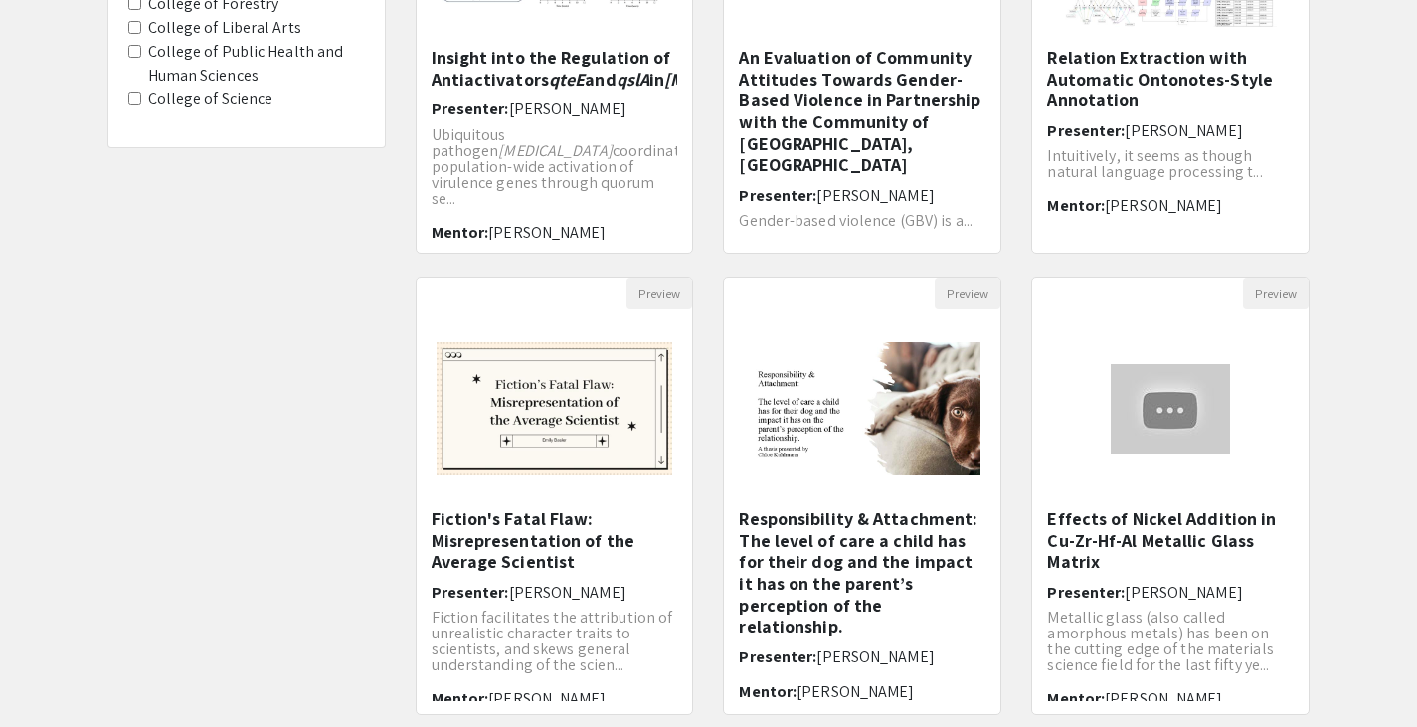
scroll to position [402, 0]
click at [550, 589] on span "[PERSON_NAME]" at bounding box center [567, 593] width 117 height 21
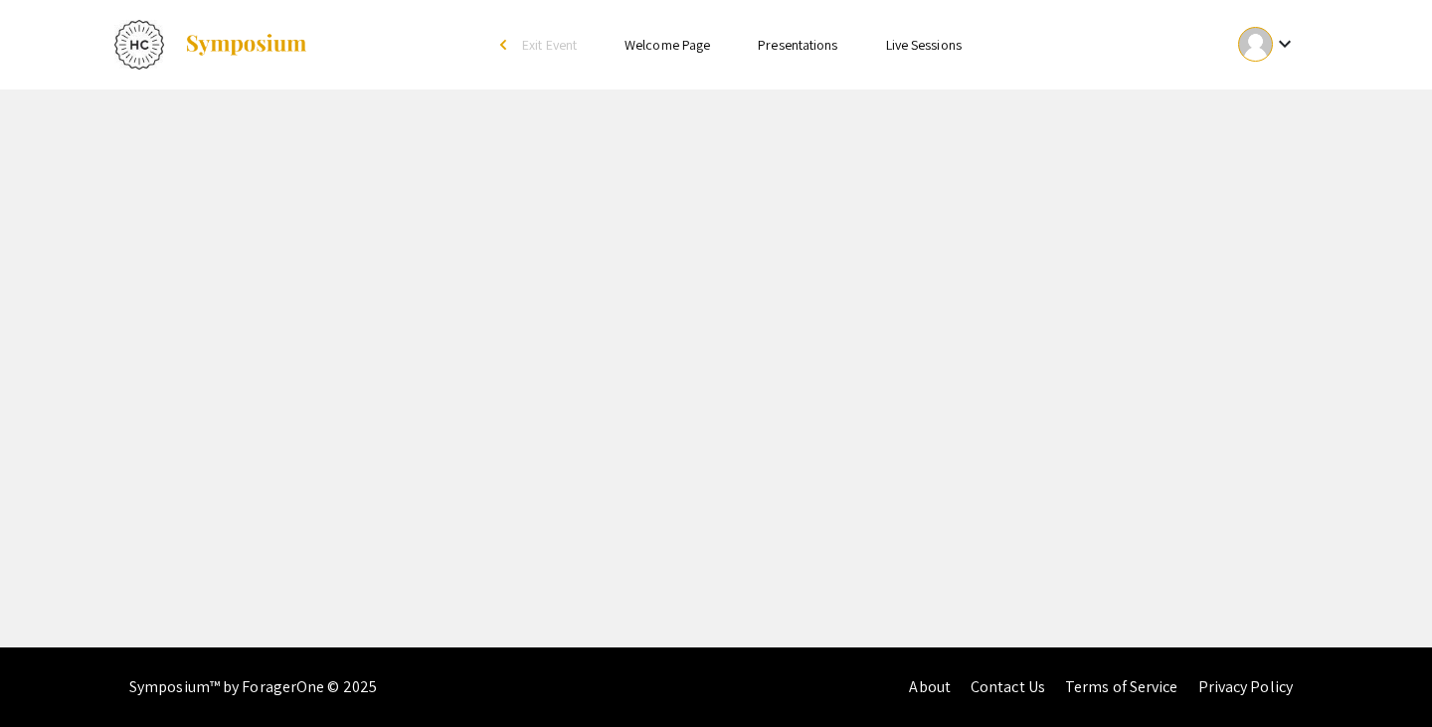
select select "custom"
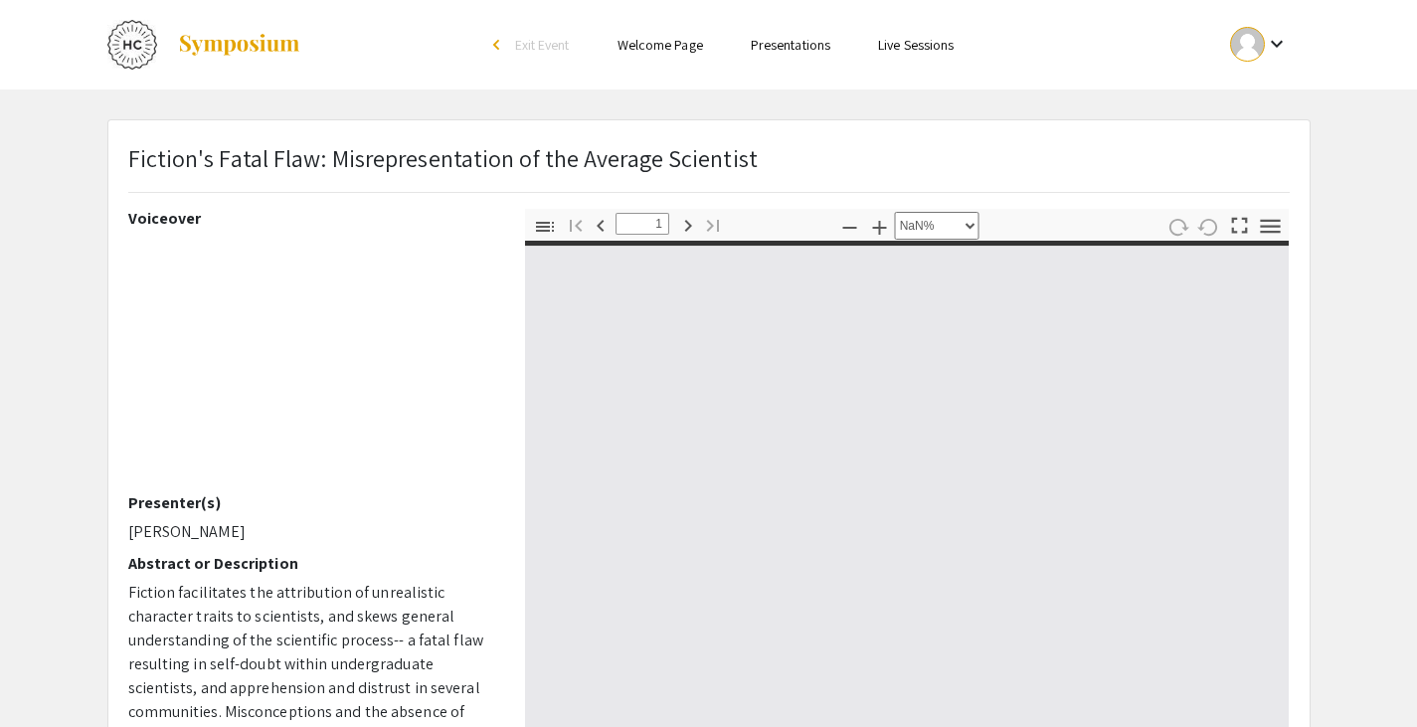
type input "0"
select select "auto"
type input "1"
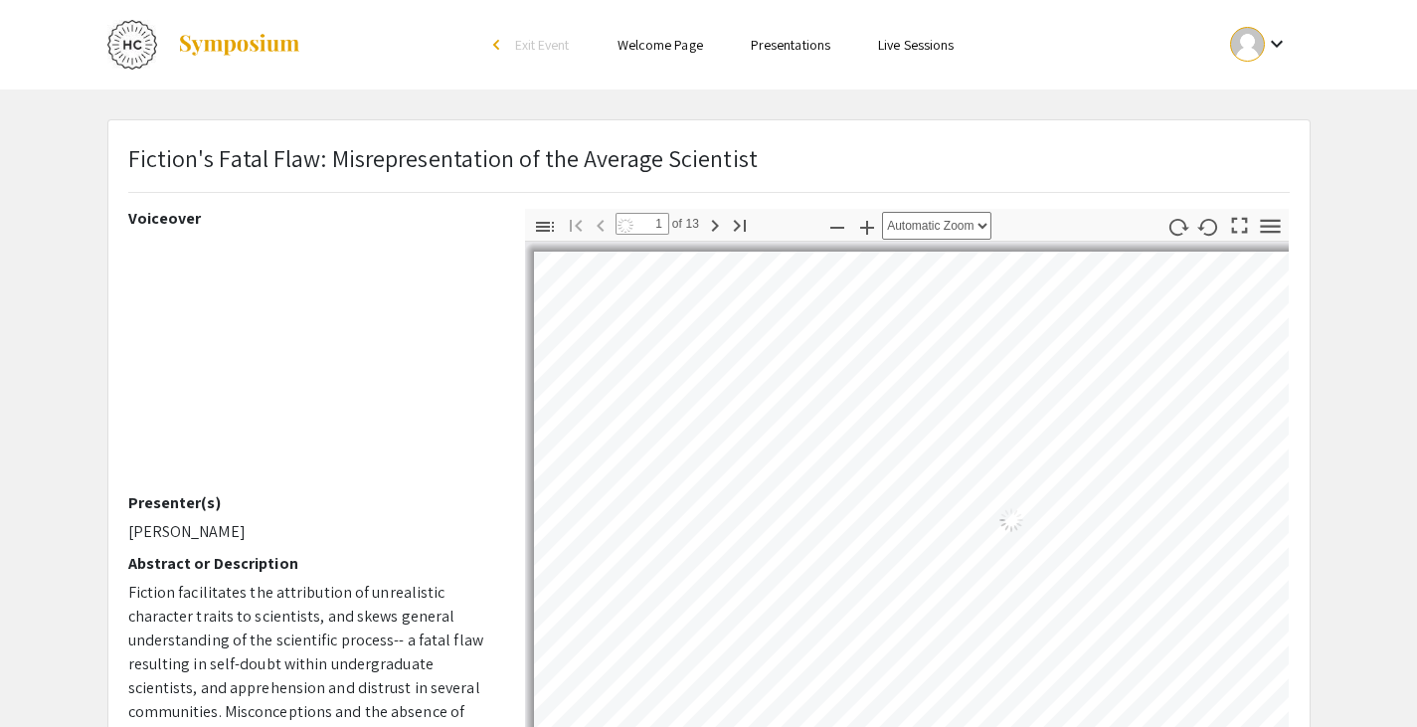
select select "auto"
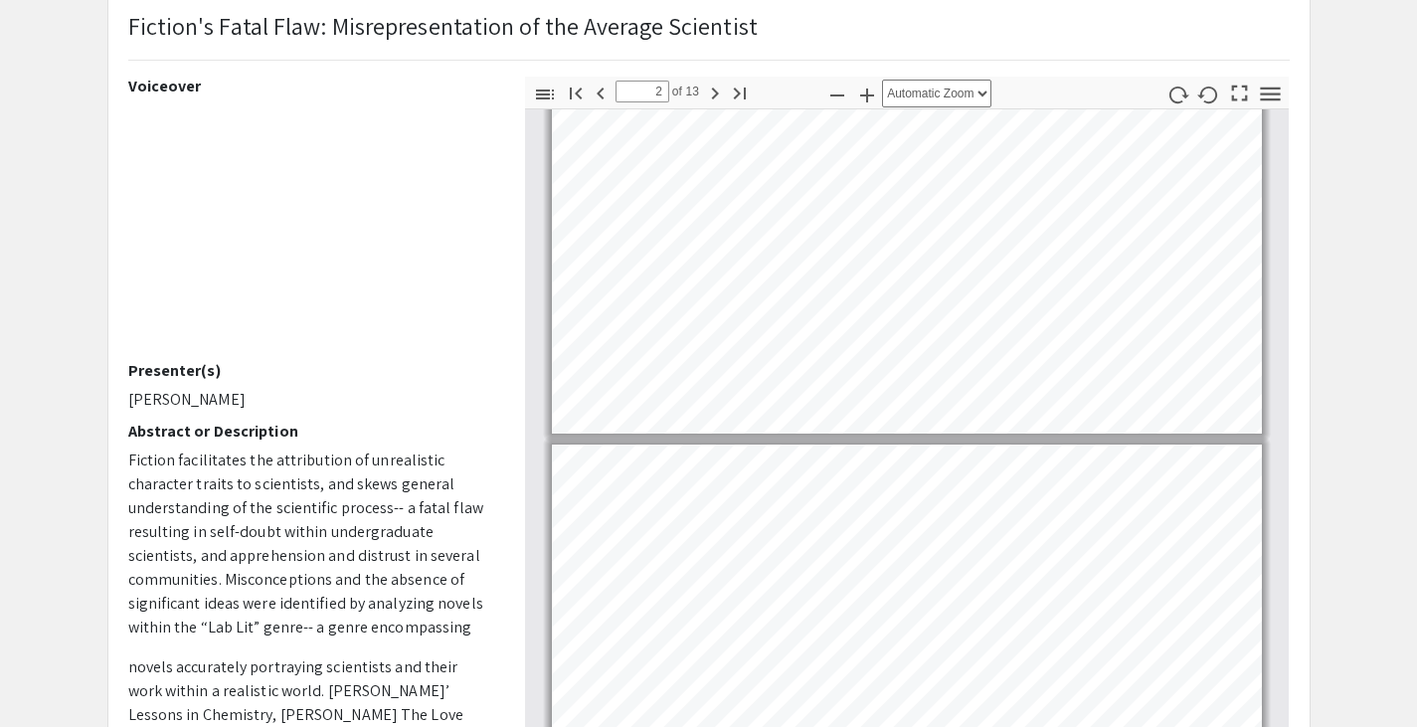
type input "1"
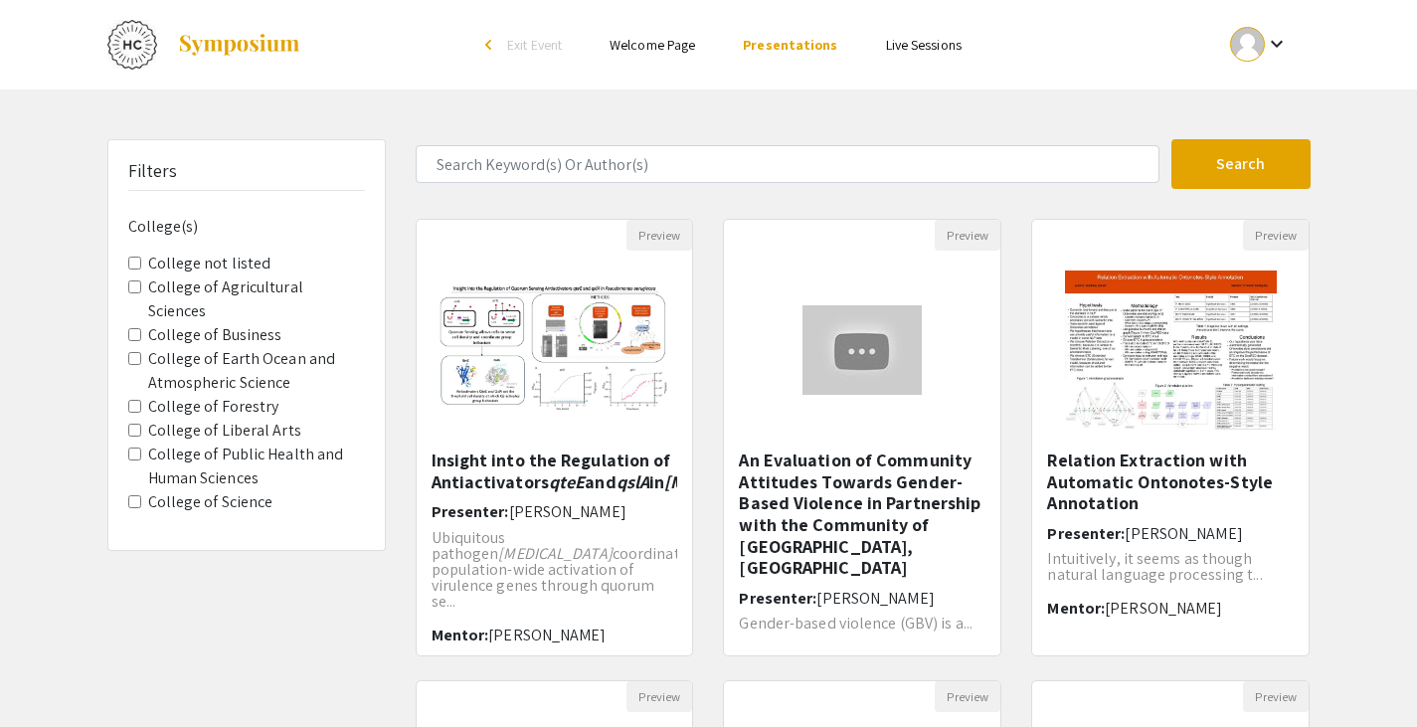
scroll to position [591, 0]
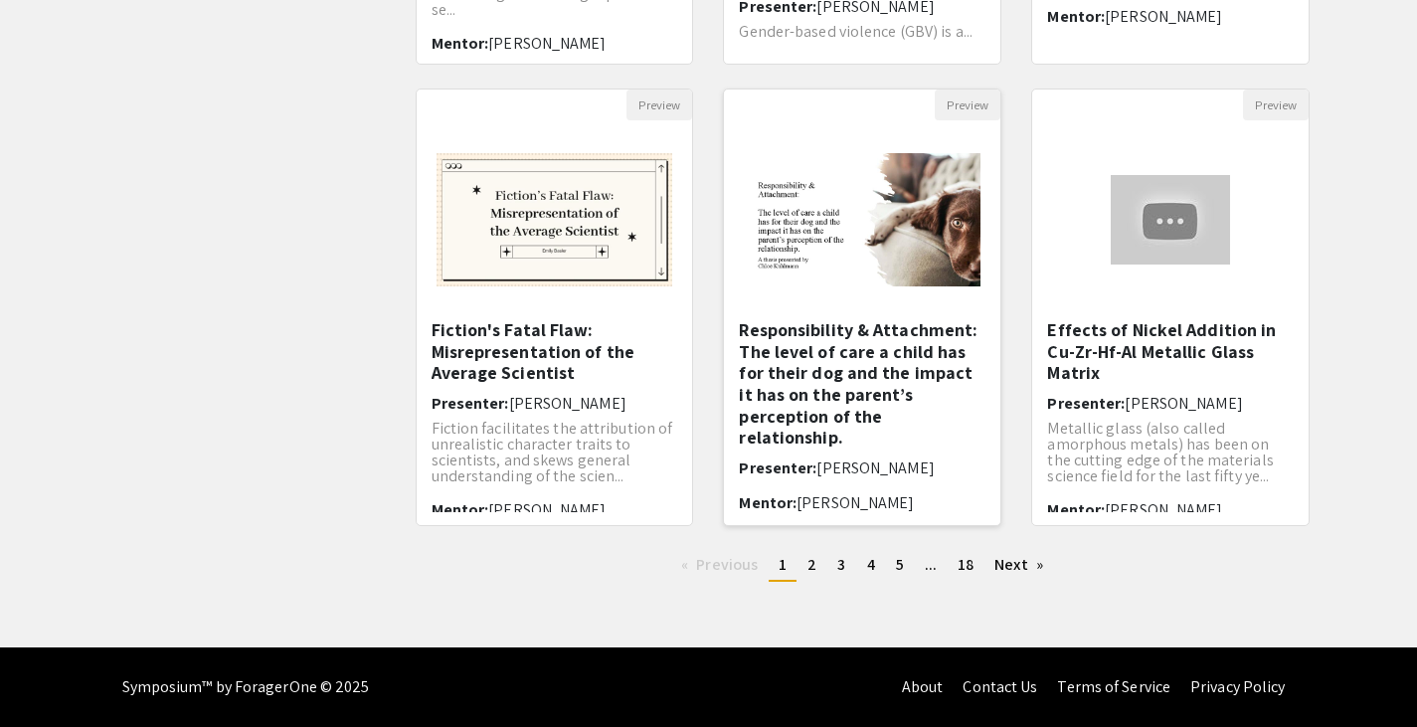
click at [881, 371] on h5 "Responsibility & Attachment: The level of care a child has for their dog and th…" at bounding box center [862, 383] width 247 height 129
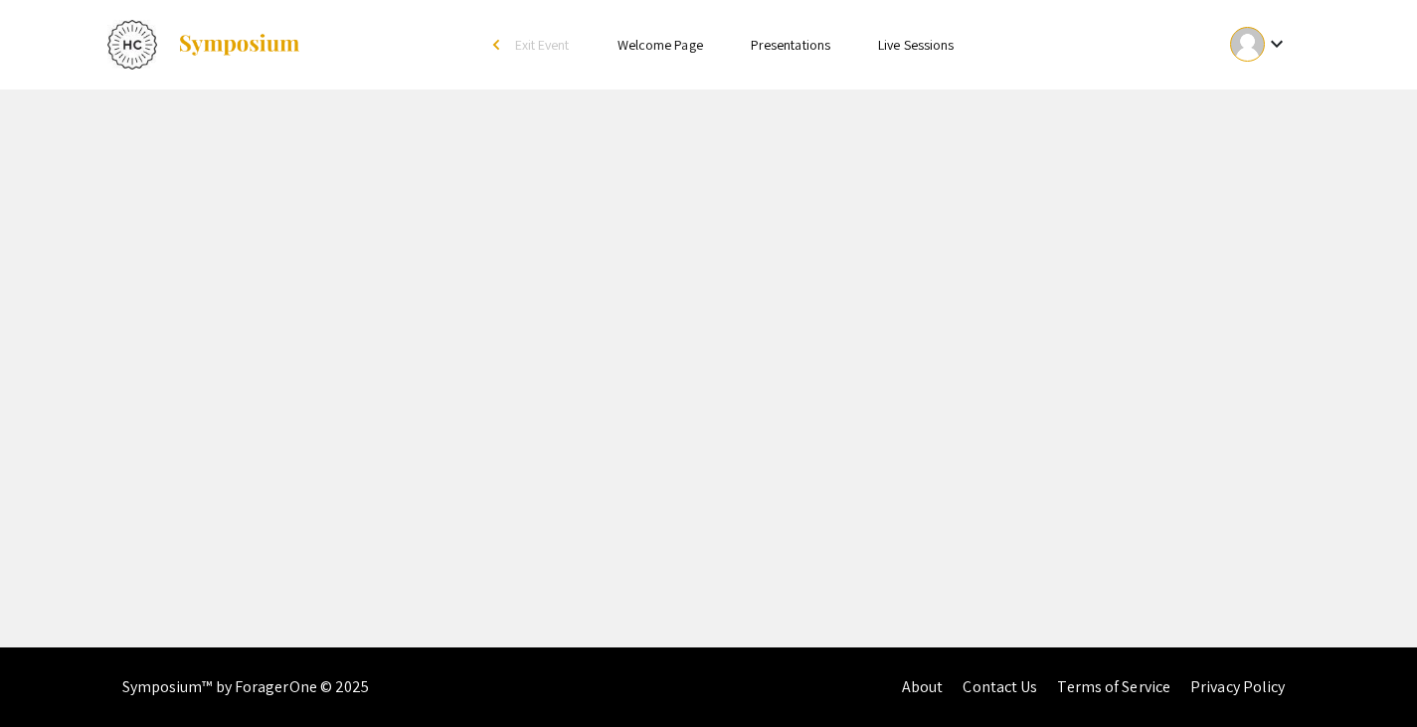
select select "custom"
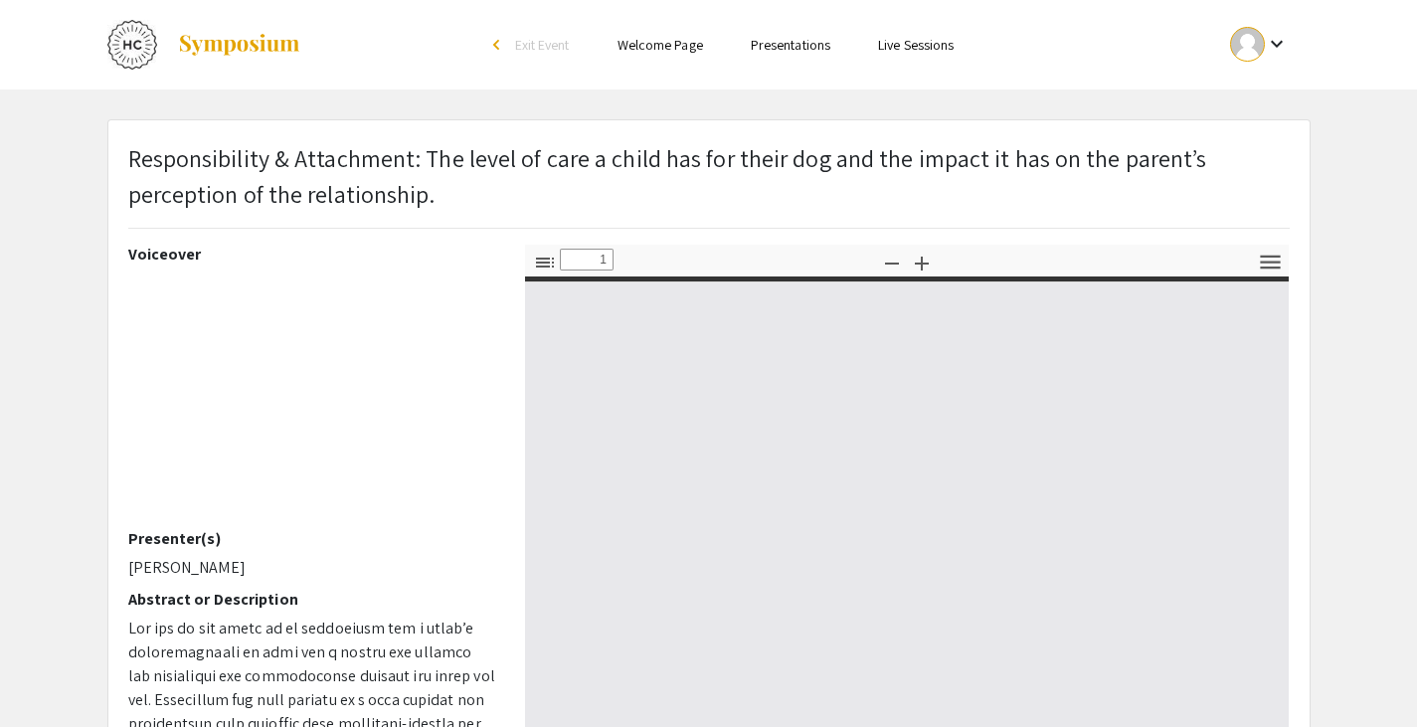
type input "0"
select select "custom"
type input "1"
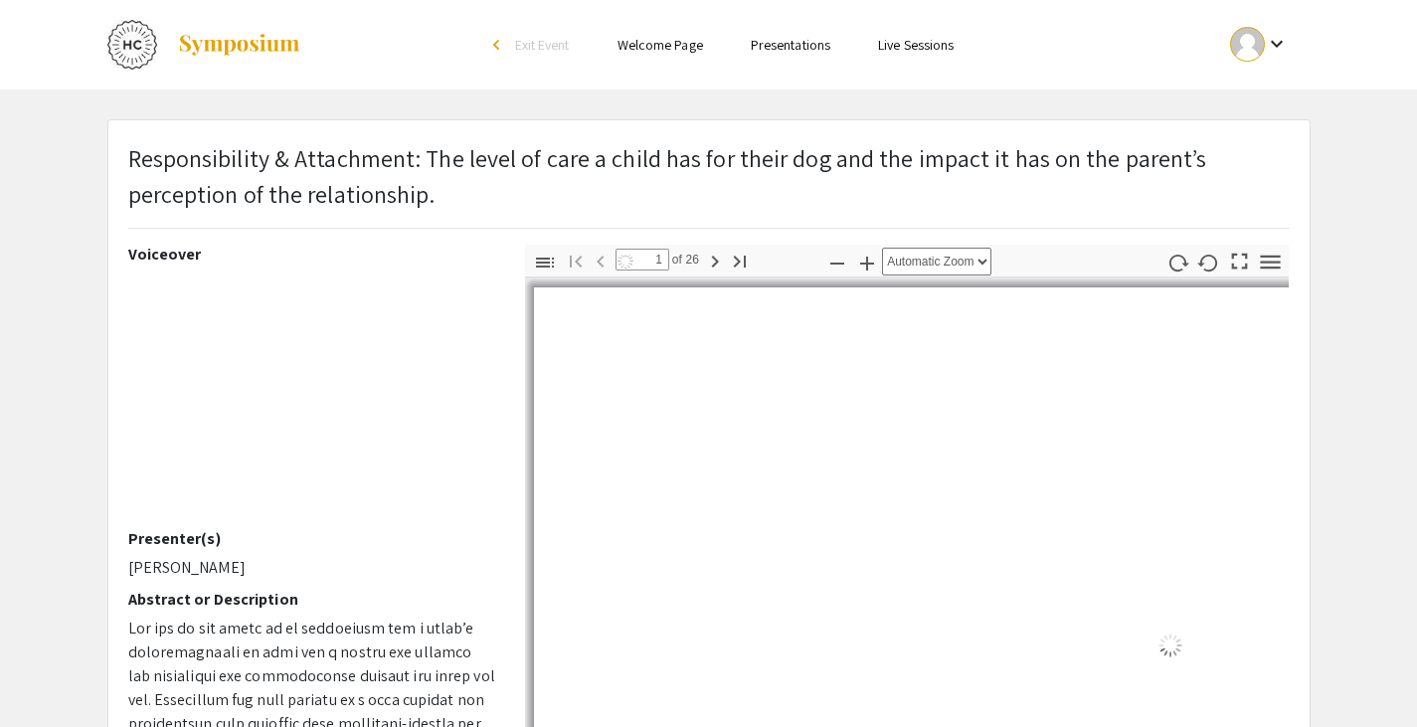
select select "auto"
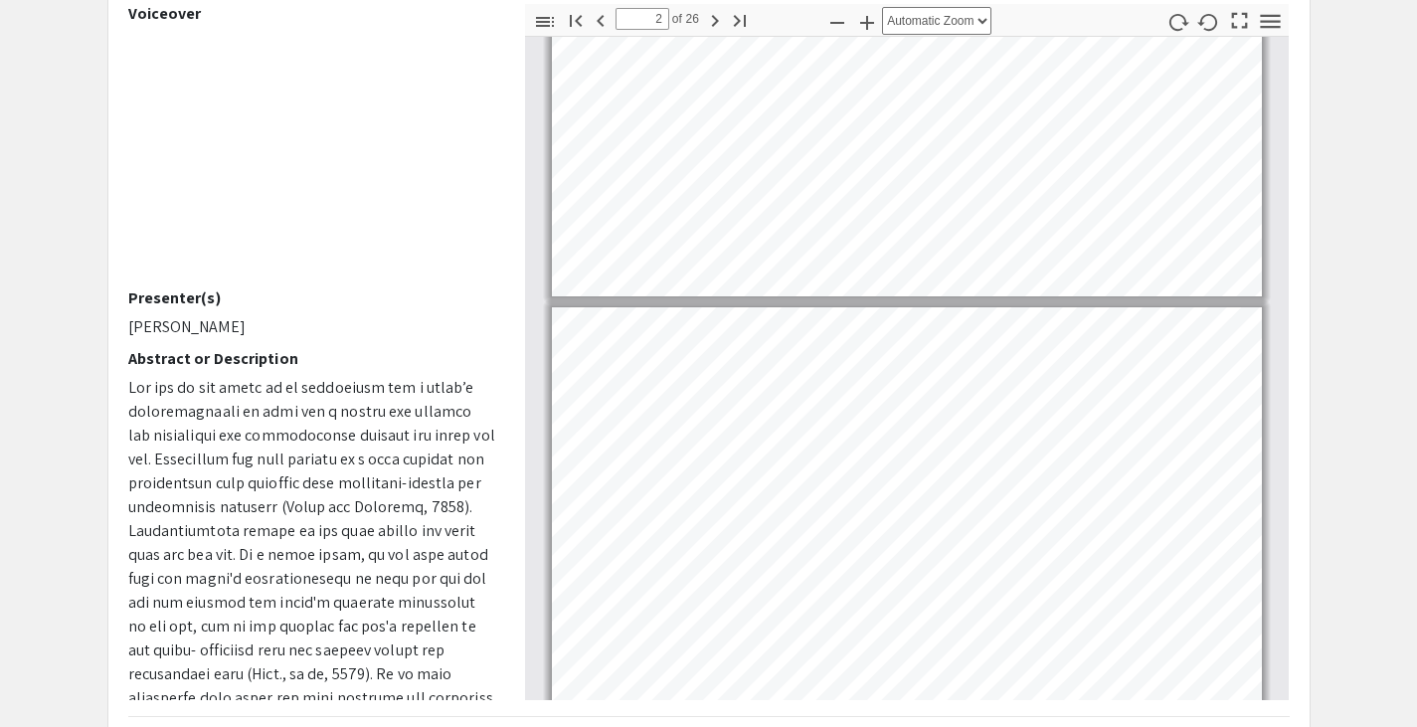
scroll to position [242, 0]
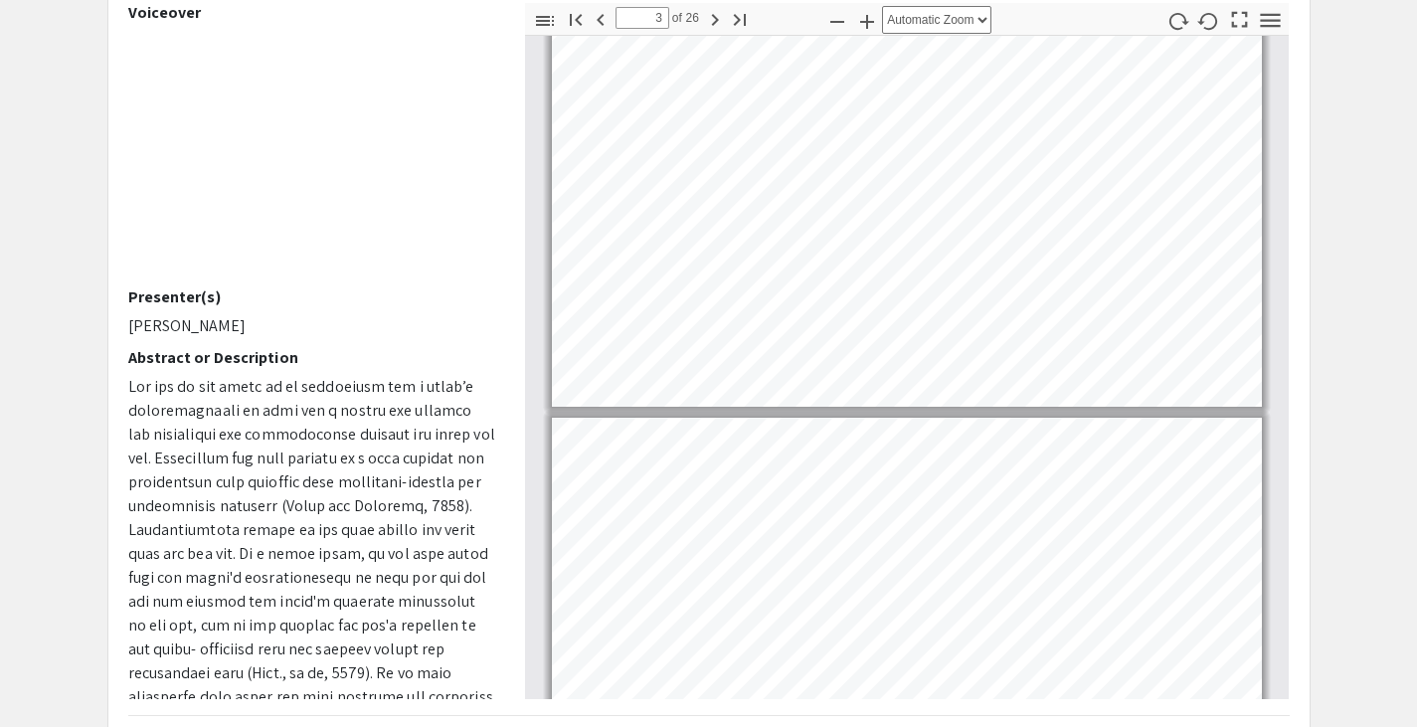
type input "4"
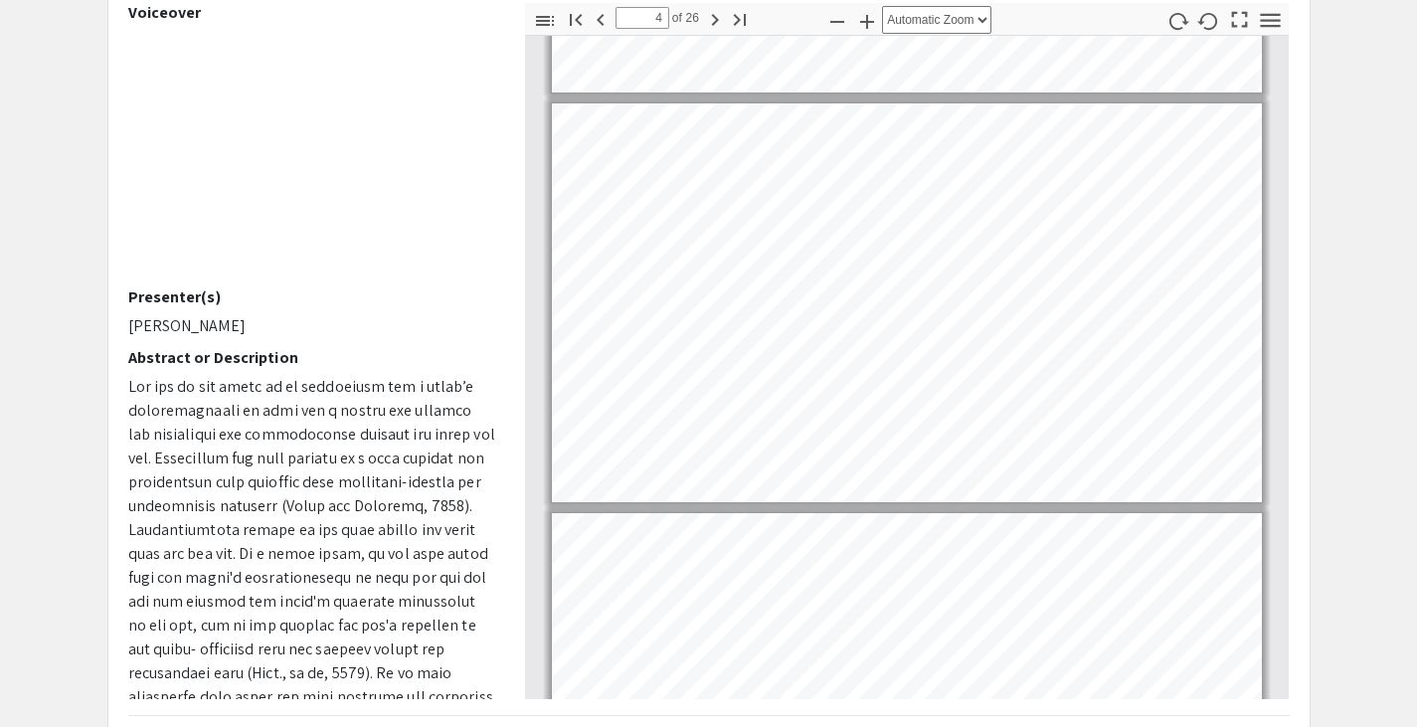
scroll to position [1172, 0]
